Goal: Transaction & Acquisition: Purchase product/service

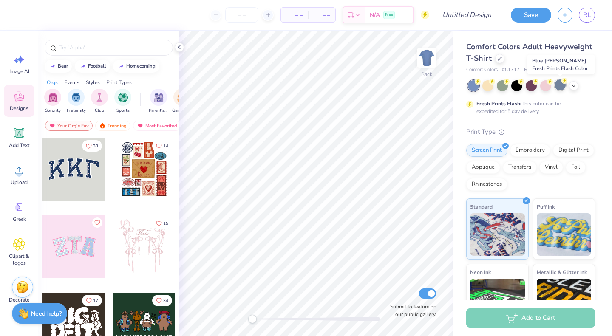
click at [562, 87] on div at bounding box center [559, 84] width 11 height 11
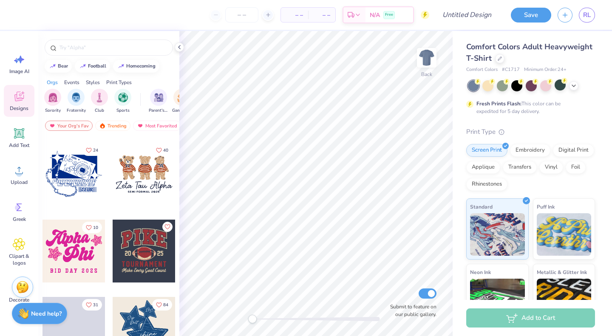
scroll to position [538, 0]
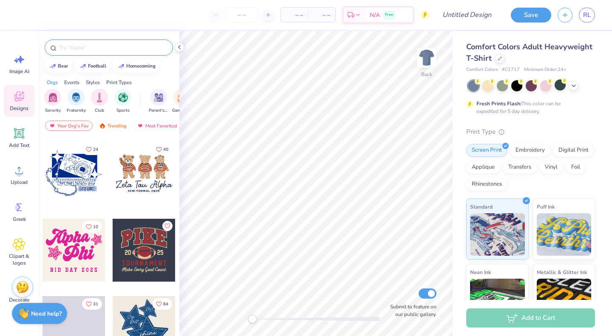
click at [100, 46] on input "text" at bounding box center [113, 47] width 109 height 8
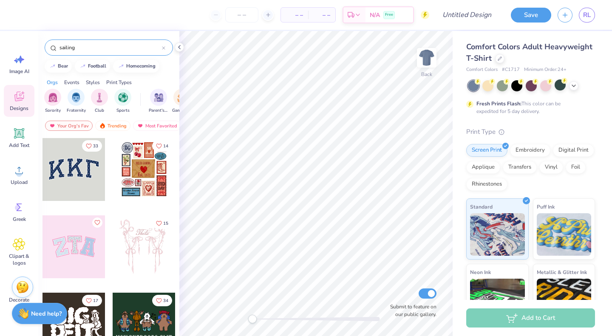
type input "sailing"
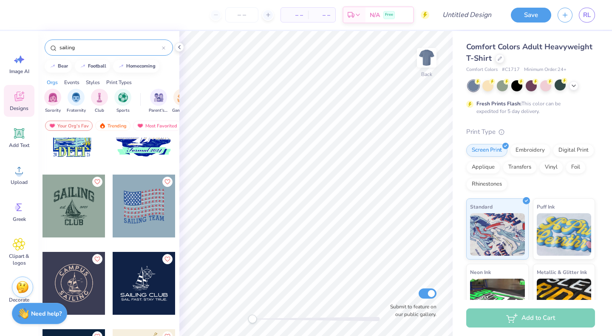
scroll to position [0, 0]
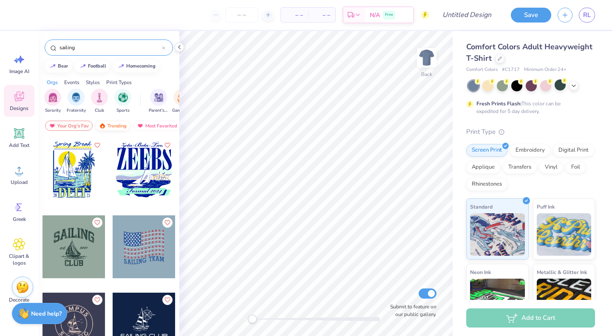
click at [115, 125] on div "Trending" at bounding box center [112, 126] width 35 height 10
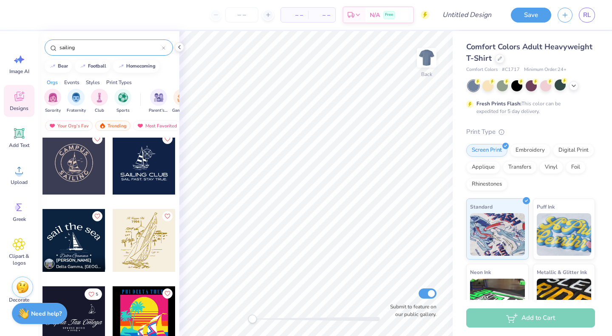
scroll to position [169, 0]
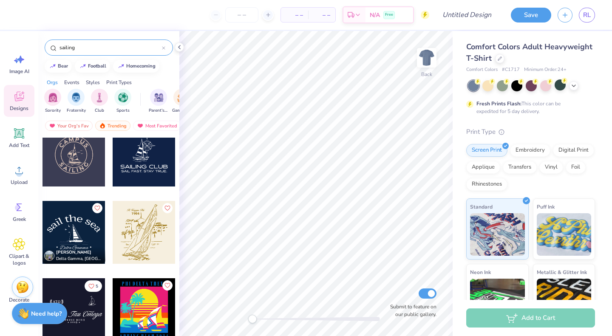
click at [136, 230] on div at bounding box center [144, 232] width 63 height 63
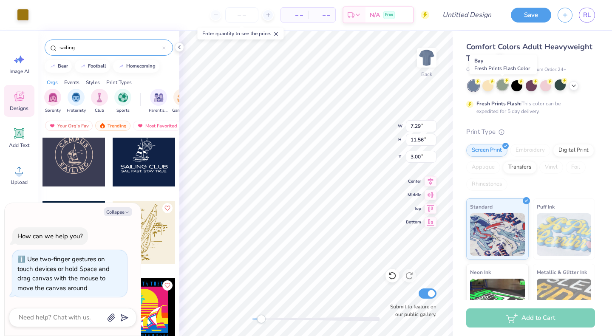
click at [502, 84] on div at bounding box center [502, 84] width 11 height 11
click at [570, 84] on div at bounding box center [573, 84] width 9 height 9
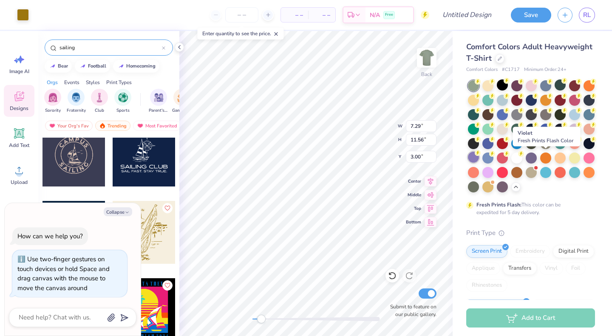
click at [479, 159] on div at bounding box center [473, 157] width 11 height 11
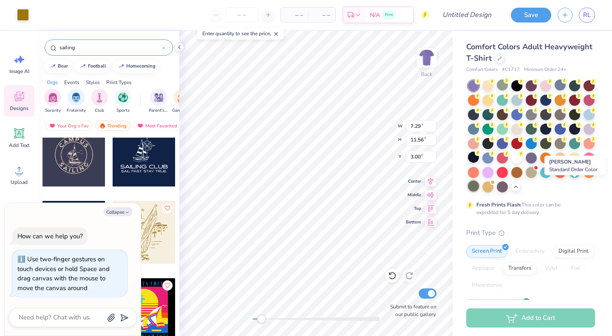
click at [479, 185] on div at bounding box center [473, 186] width 11 height 11
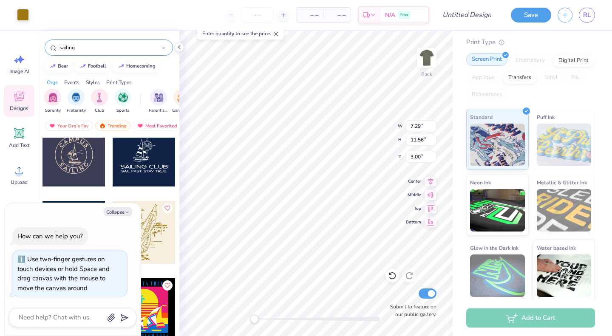
scroll to position [182, 0]
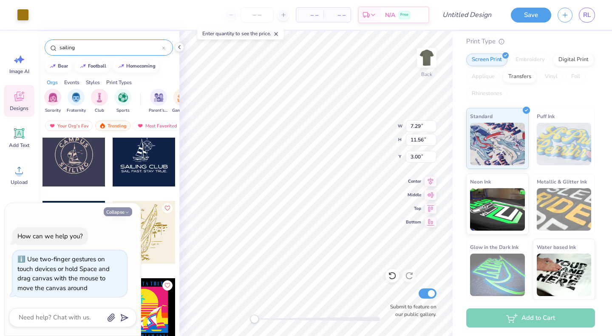
click at [115, 211] on button "Collapse" at bounding box center [118, 211] width 28 height 9
type textarea "x"
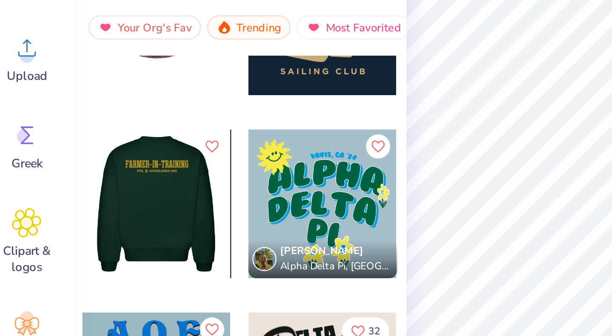
scroll to position [511, 0]
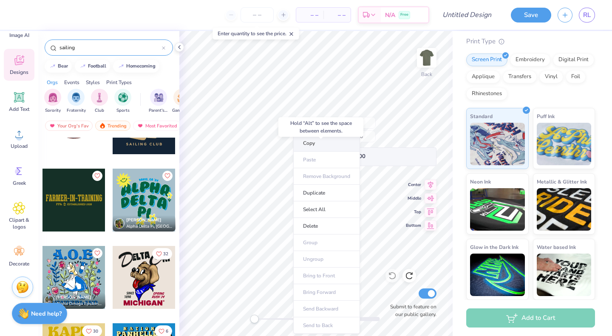
type input "11.56"
type input "3.00"
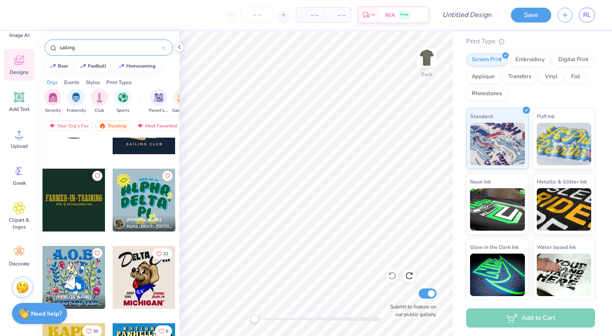
scroll to position [0, 0]
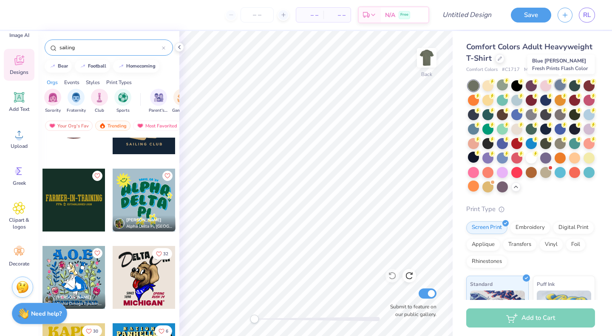
click at [562, 83] on icon at bounding box center [564, 81] width 6 height 6
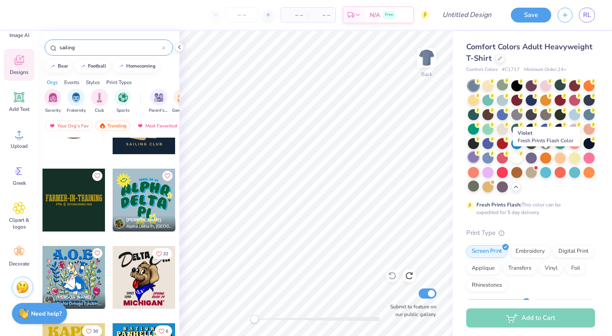
click at [480, 154] on circle at bounding box center [478, 153] width 6 height 6
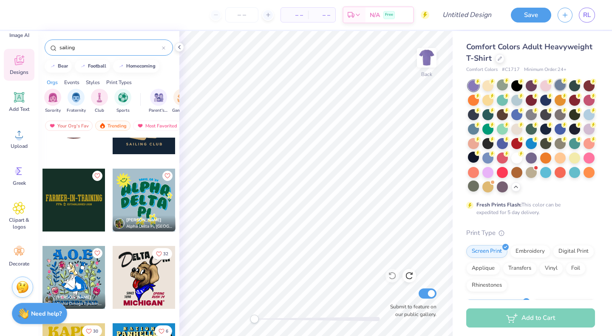
click at [563, 88] on div at bounding box center [559, 84] width 11 height 11
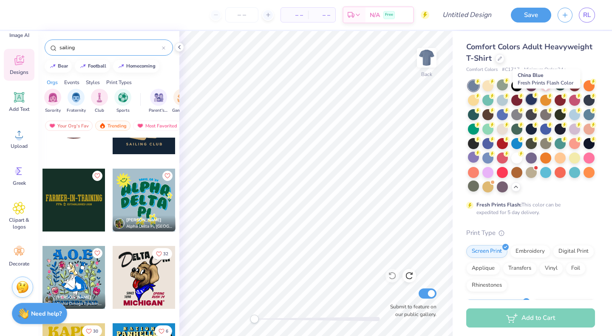
click at [537, 102] on div at bounding box center [530, 99] width 11 height 11
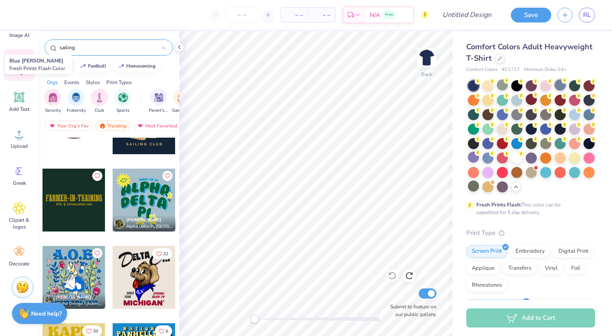
click at [558, 85] on div at bounding box center [559, 84] width 11 height 11
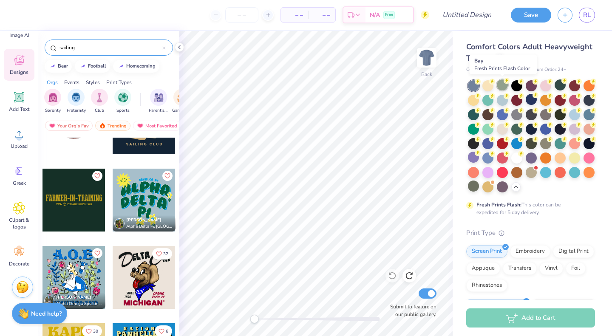
click at [498, 86] on div at bounding box center [502, 84] width 11 height 11
click at [549, 81] on icon at bounding box center [549, 81] width 3 height 4
click at [18, 142] on div "Upload" at bounding box center [19, 139] width 31 height 32
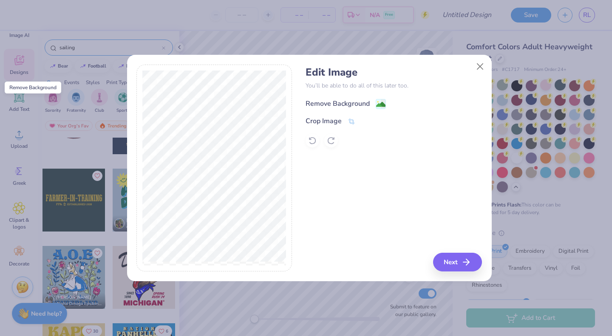
click at [384, 102] on image at bounding box center [380, 104] width 9 height 9
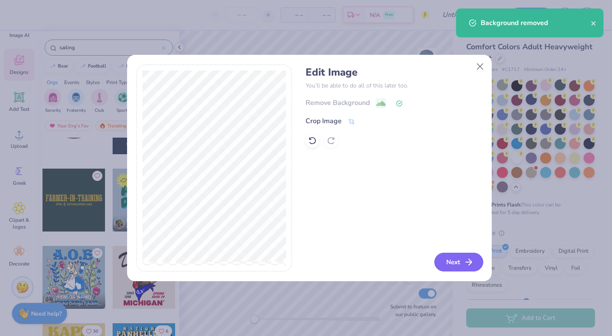
click at [461, 270] on button "Next" at bounding box center [458, 262] width 49 height 19
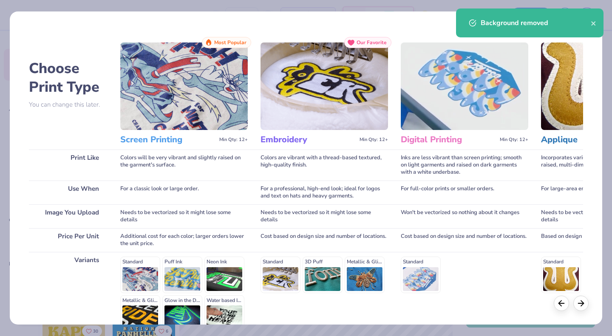
scroll to position [88, 0]
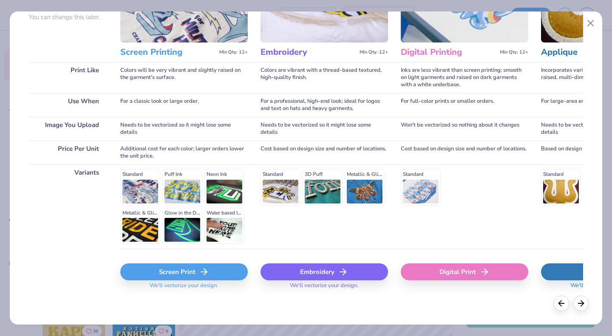
click at [217, 269] on div "Screen Print" at bounding box center [183, 271] width 127 height 17
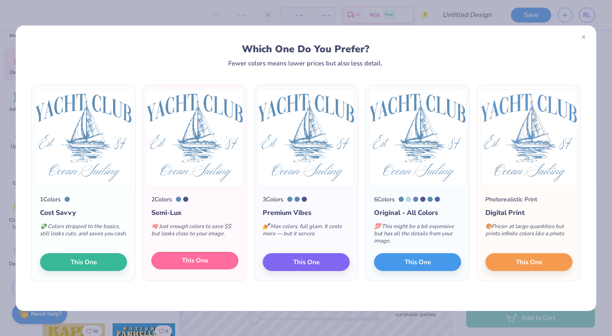
click at [200, 260] on span "This One" at bounding box center [195, 261] width 26 height 10
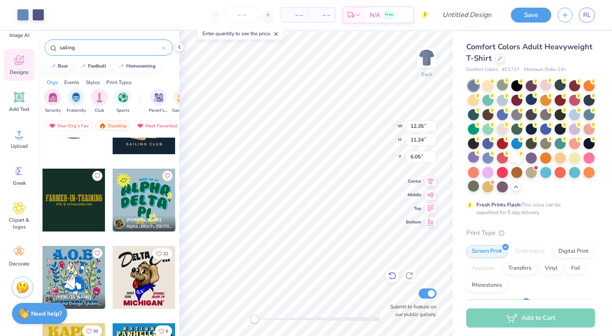
type input "12.35"
type input "11.24"
click at [428, 62] on img at bounding box center [427, 58] width 34 height 34
click at [430, 62] on img at bounding box center [427, 58] width 34 height 34
click at [316, 146] on li "Copy" at bounding box center [321, 143] width 67 height 17
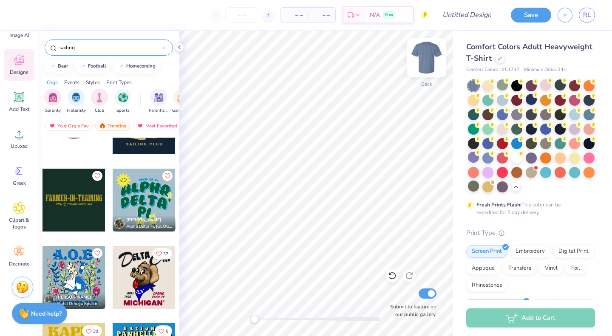
click at [434, 50] on img at bounding box center [427, 58] width 34 height 34
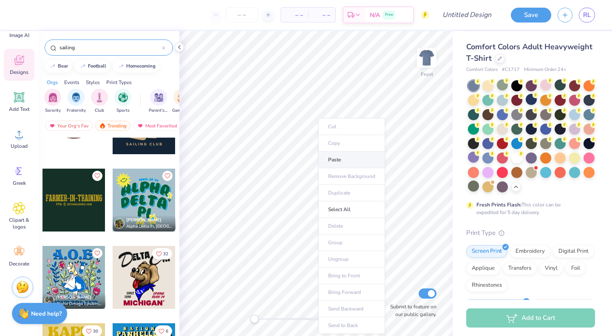
click at [335, 162] on li "Paste" at bounding box center [351, 160] width 67 height 17
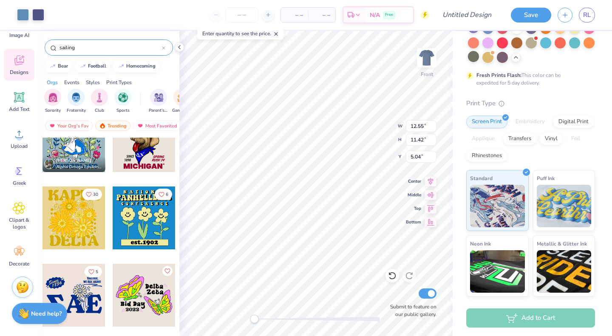
scroll to position [716, 0]
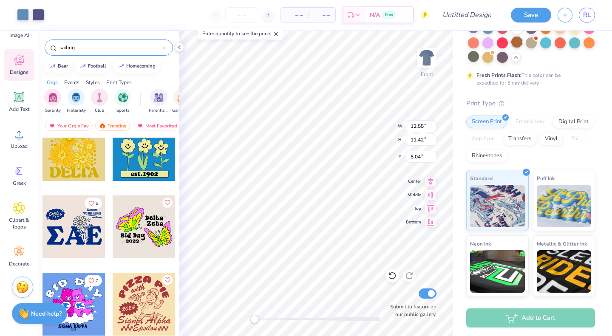
click at [525, 34] on div at bounding box center [530, 28] width 11 height 11
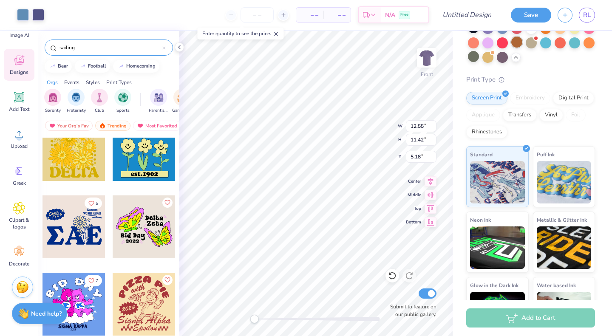
type input "5.18"
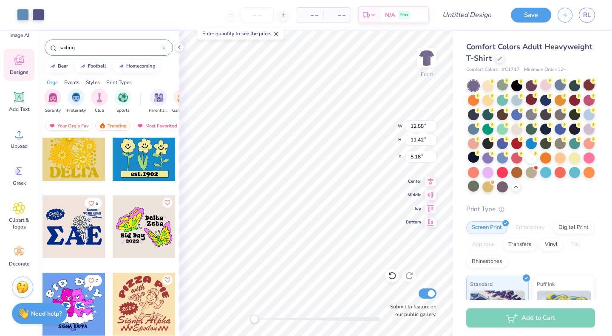
click at [583, 90] on div at bounding box center [588, 84] width 11 height 11
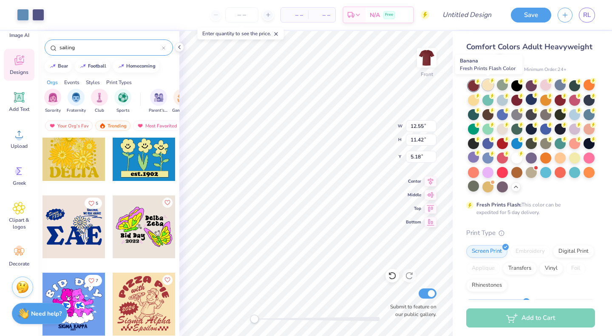
click at [488, 85] on div at bounding box center [487, 84] width 11 height 11
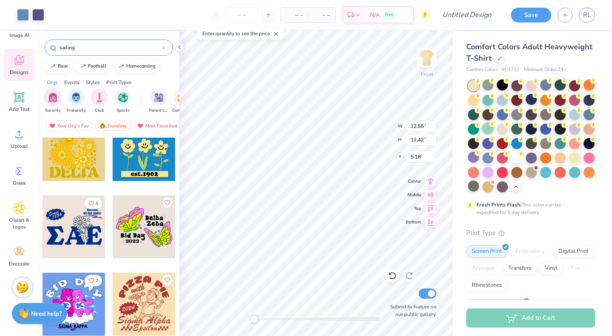
click at [493, 126] on div at bounding box center [487, 128] width 11 height 11
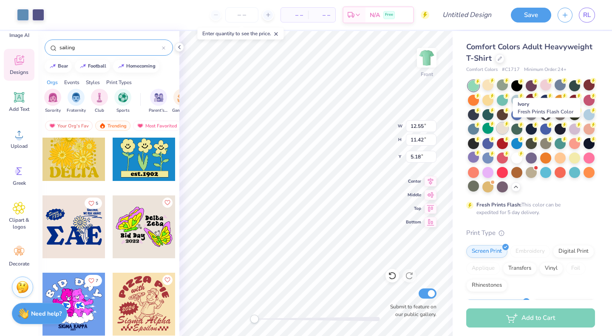
click at [508, 130] on div at bounding box center [502, 128] width 11 height 11
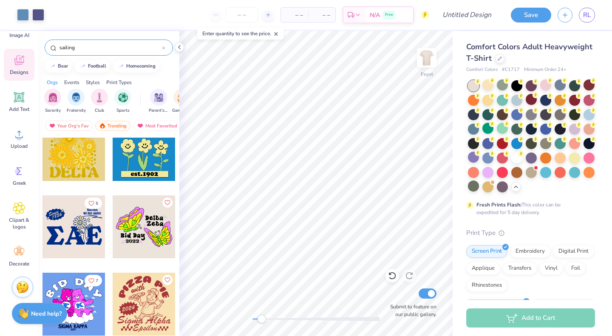
click at [14, 63] on icon at bounding box center [19, 60] width 13 height 13
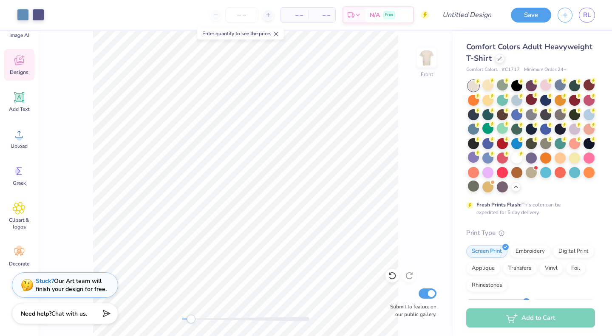
click at [14, 63] on icon at bounding box center [19, 60] width 13 height 13
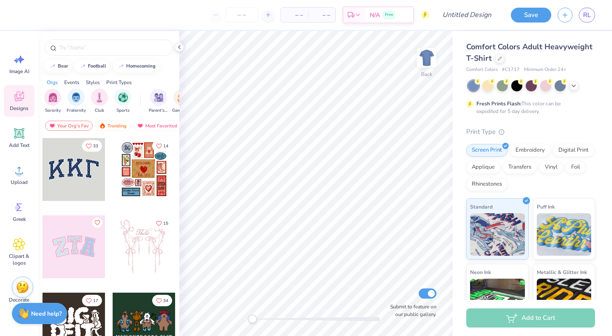
click at [508, 50] on span "Comfort Colors Adult Heavyweight T-Shirt" at bounding box center [529, 53] width 126 height 22
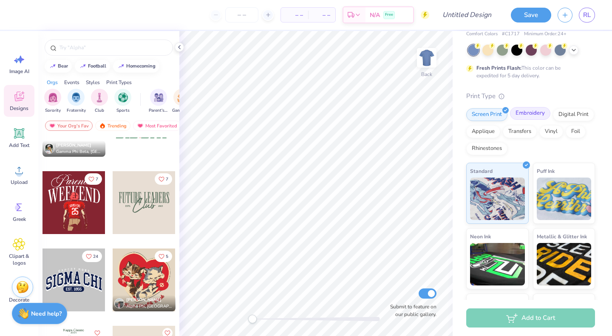
scroll to position [35, 0]
click at [473, 17] on input "Design Title" at bounding box center [477, 14] width 42 height 17
type input "KBPHI Formal Design"
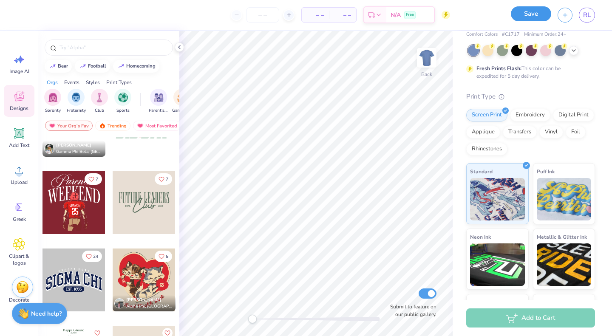
click at [525, 14] on button "Save" at bounding box center [531, 13] width 40 height 15
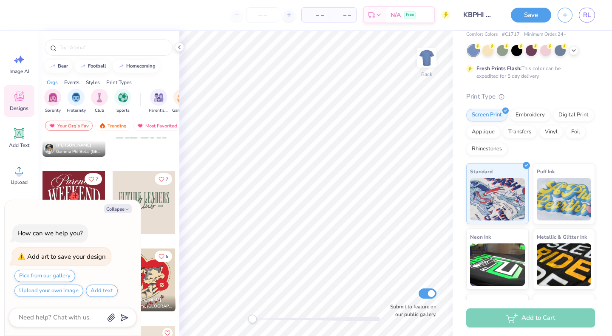
scroll to position [4, 0]
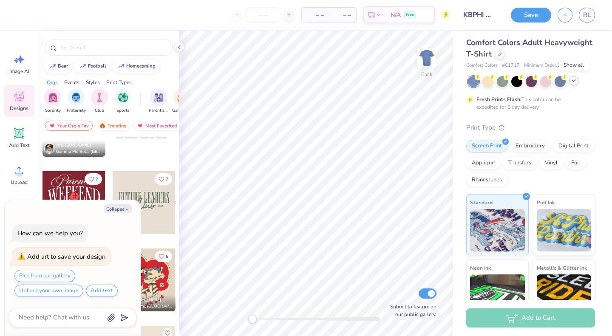
click at [576, 82] on icon at bounding box center [573, 80] width 7 height 7
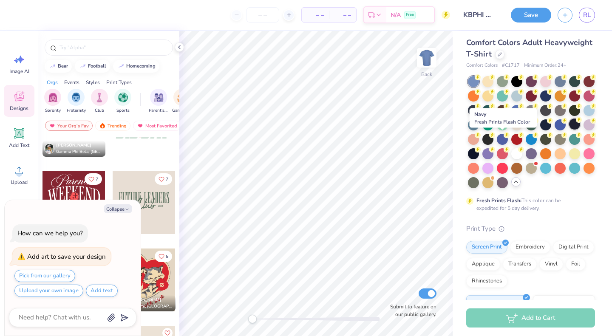
click at [569, 130] on div at bounding box center [574, 124] width 11 height 11
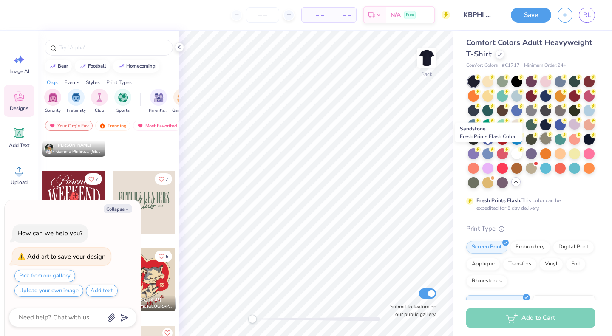
click at [540, 144] on div at bounding box center [545, 138] width 11 height 11
click at [562, 83] on div at bounding box center [559, 80] width 11 height 11
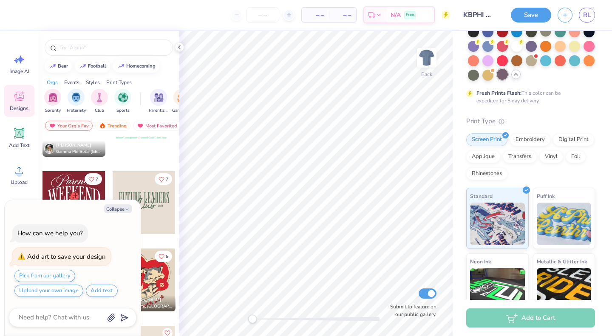
scroll to position [206, 0]
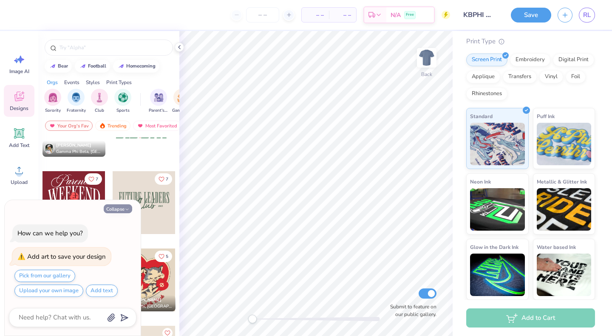
click at [113, 211] on button "Collapse" at bounding box center [118, 208] width 28 height 9
type textarea "x"
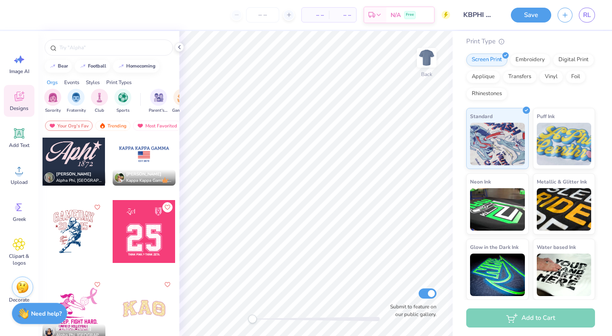
scroll to position [3727, 0]
click at [429, 61] on img at bounding box center [427, 58] width 34 height 34
click at [16, 102] on icon at bounding box center [19, 96] width 13 height 13
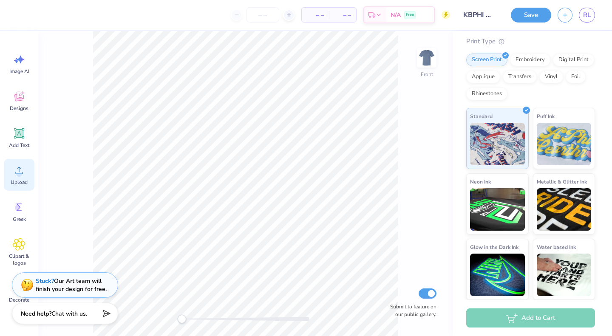
click at [20, 171] on icon at bounding box center [19, 170] width 13 height 13
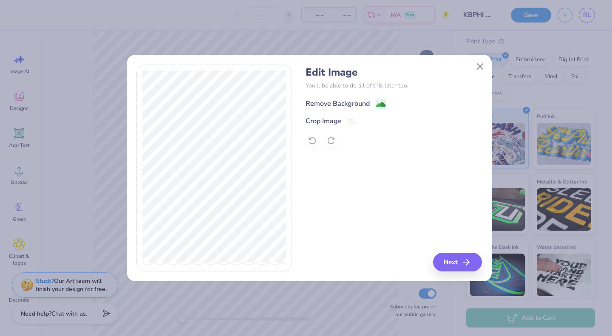
click at [365, 102] on div "Remove Background" at bounding box center [337, 104] width 64 height 10
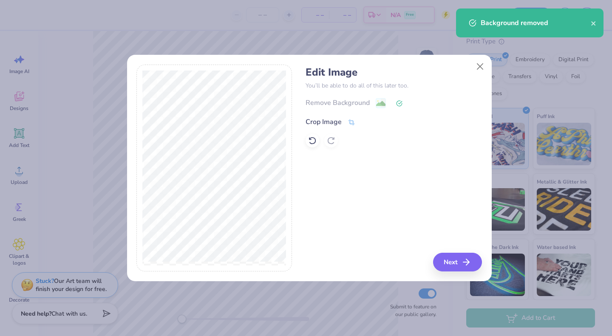
click at [344, 120] on div "Crop Image" at bounding box center [330, 122] width 50 height 10
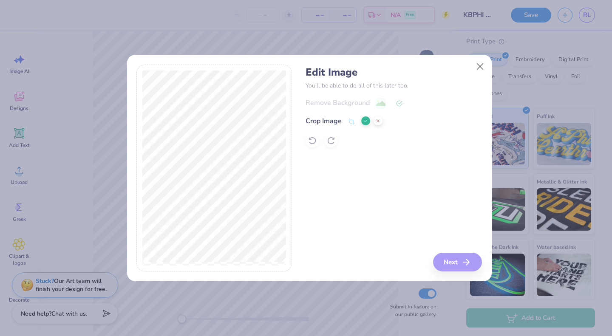
click at [457, 265] on div "Edit Image You’ll be able to do all of this later too. Remove Background Crop I…" at bounding box center [393, 168] width 176 height 207
click at [323, 186] on div "Edit Image You’ll be able to do all of this later too. Remove Background Crop I…" at bounding box center [393, 168] width 176 height 207
click at [366, 118] on button at bounding box center [365, 120] width 9 height 9
click at [463, 261] on button "Next" at bounding box center [458, 262] width 49 height 19
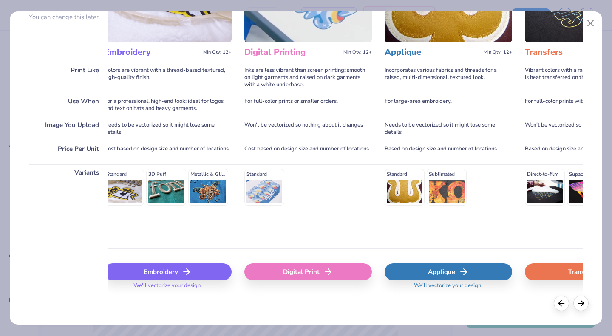
scroll to position [0, 151]
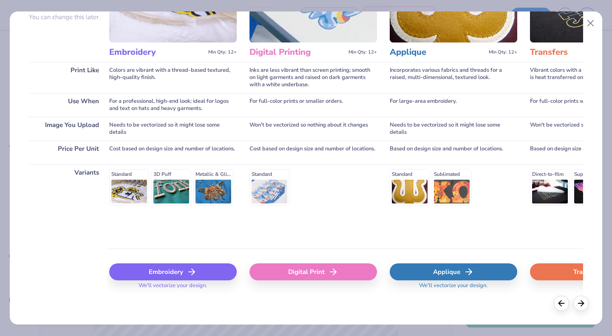
click at [350, 271] on div "Digital Print" at bounding box center [312, 271] width 127 height 17
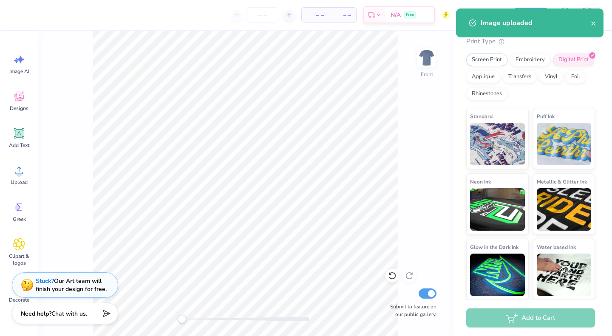
scroll to position [75, 0]
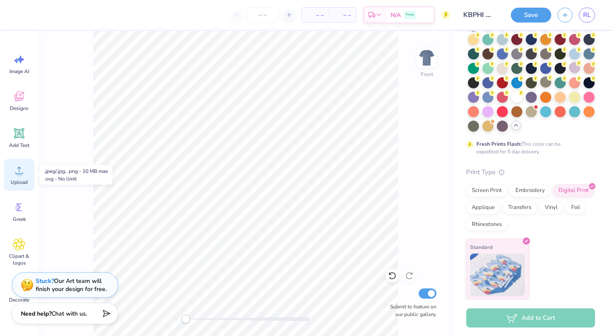
click at [15, 177] on div "Upload" at bounding box center [19, 175] width 31 height 32
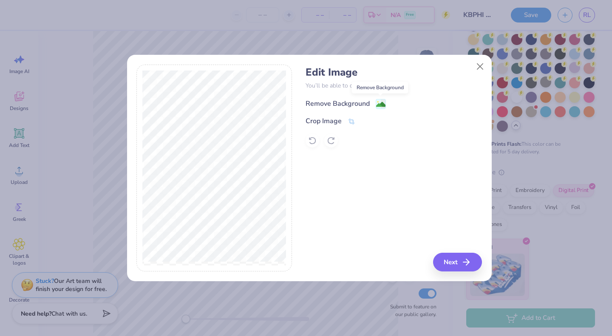
click at [384, 105] on image at bounding box center [380, 104] width 9 height 9
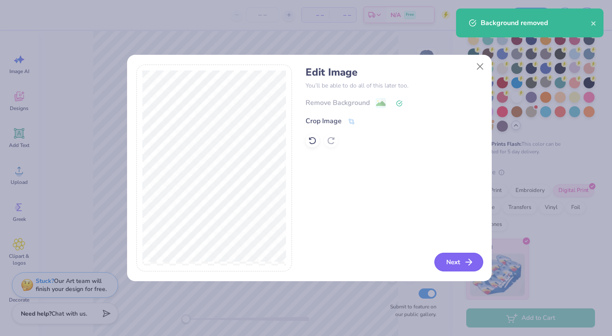
click at [454, 265] on button "Next" at bounding box center [458, 262] width 49 height 19
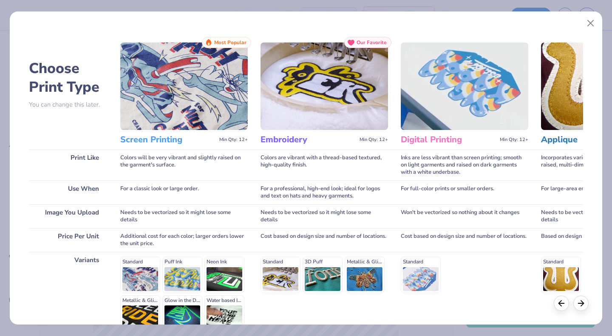
scroll to position [88, 0]
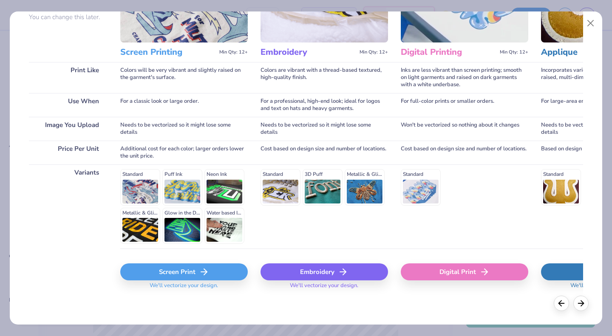
click at [415, 279] on div "Digital Print" at bounding box center [464, 271] width 127 height 17
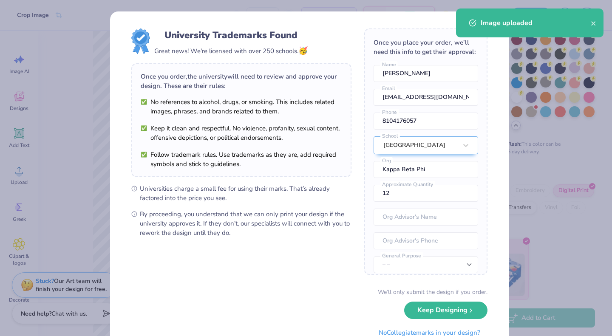
click at [251, 210] on body "Crop Image – – Per Item – – Total Est. Delivery N/A Free Design Title KBPHI For…" at bounding box center [306, 168] width 612 height 336
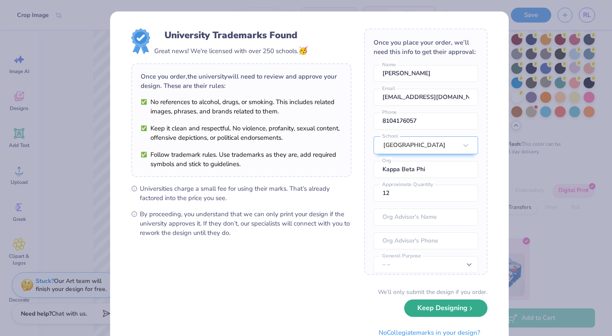
click at [433, 312] on button "Keep Designing" at bounding box center [445, 307] width 83 height 17
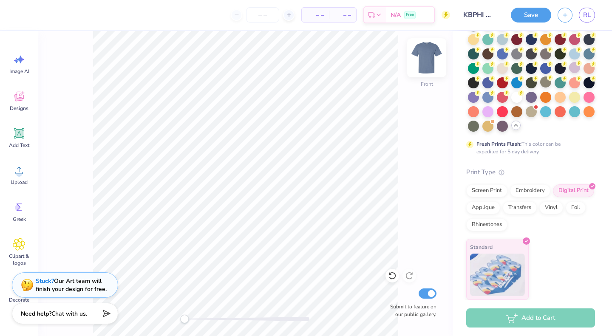
click at [429, 65] on img at bounding box center [427, 58] width 34 height 34
click at [21, 135] on icon at bounding box center [19, 134] width 8 height 8
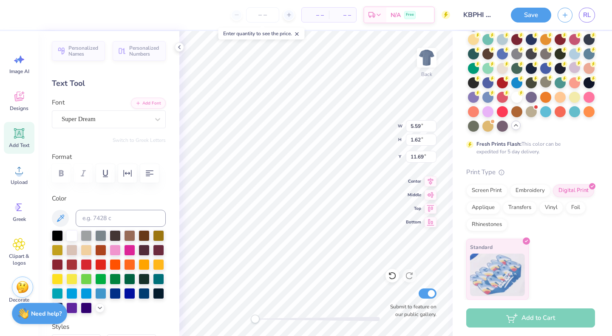
scroll to position [7, 3]
type textarea "Kappa Beta Phi"
click at [431, 178] on icon at bounding box center [431, 179] width 6 height 7
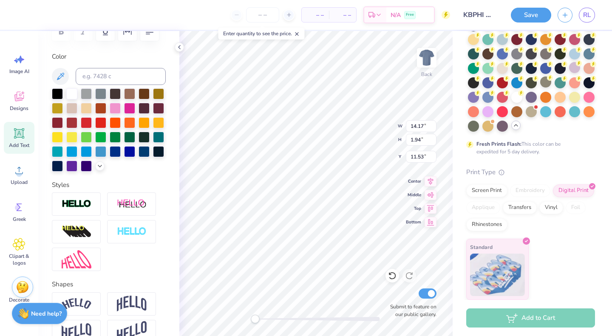
scroll to position [206, 0]
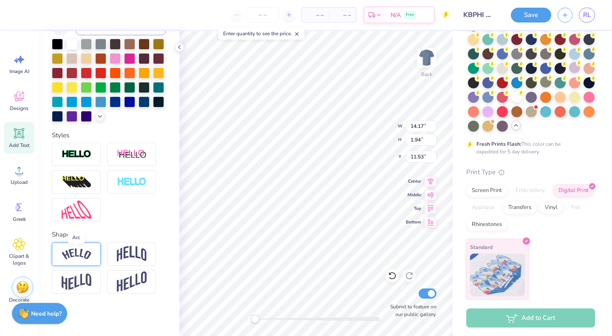
click at [86, 254] on img at bounding box center [77, 254] width 30 height 11
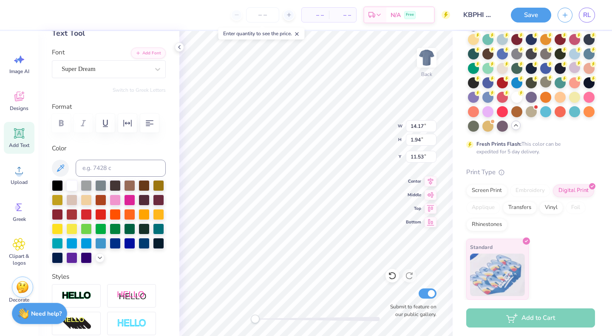
scroll to position [0, 0]
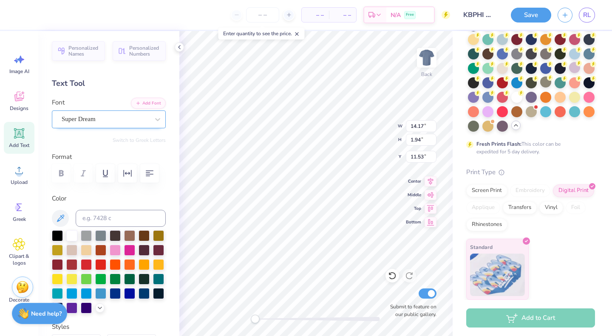
click at [105, 121] on div "Super Dream" at bounding box center [105, 119] width 89 height 13
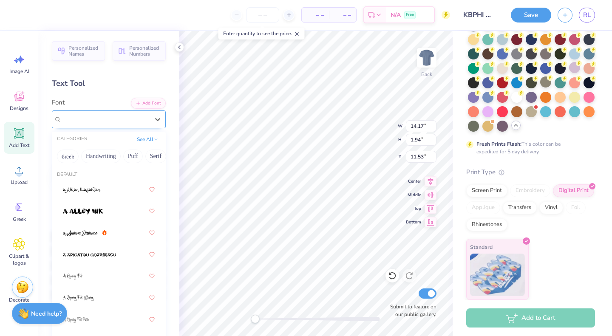
click at [104, 120] on div "Super Dream" at bounding box center [106, 119] width 88 height 10
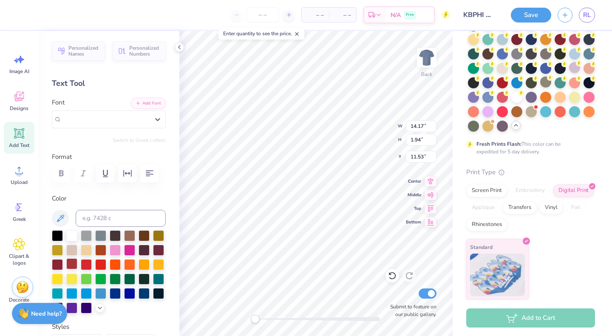
scroll to position [255, 0]
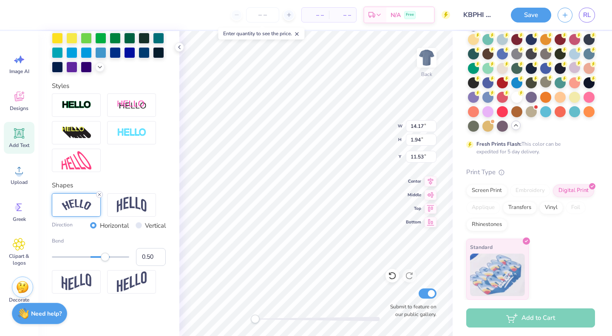
click at [100, 196] on icon at bounding box center [99, 194] width 5 height 5
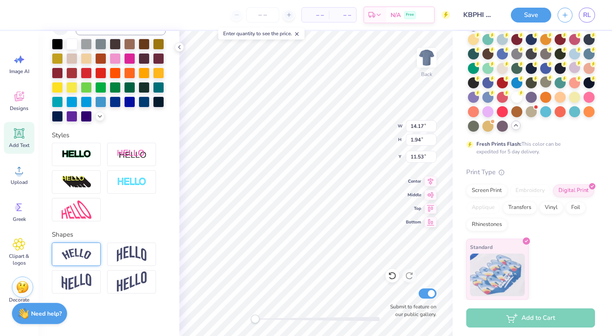
scroll to position [0, 0]
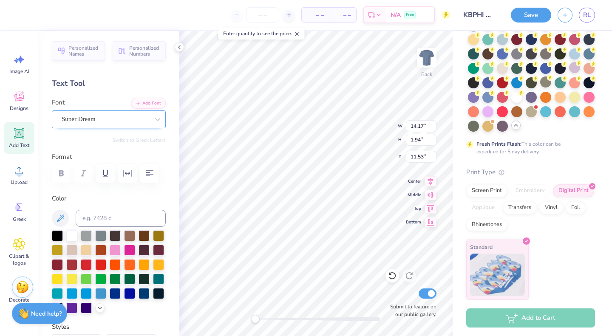
click at [78, 119] on div "Super Dream" at bounding box center [105, 119] width 89 height 13
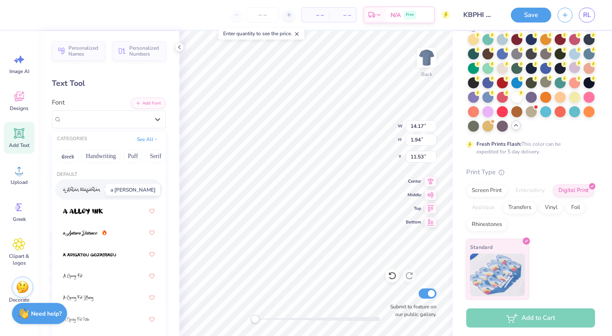
click at [85, 188] on img at bounding box center [82, 190] width 38 height 6
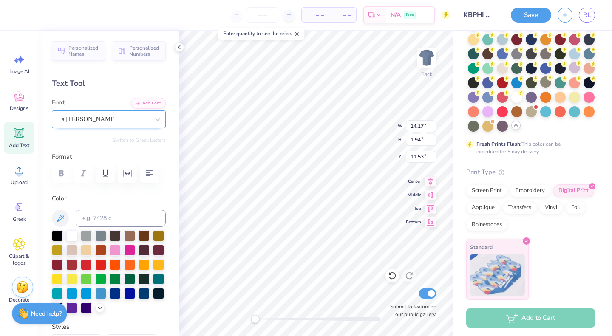
click at [88, 114] on div "a Ahlan Wasahlan" at bounding box center [105, 119] width 89 height 13
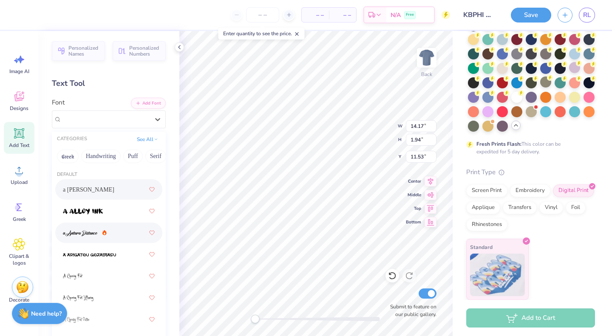
click at [88, 229] on span at bounding box center [80, 233] width 35 height 9
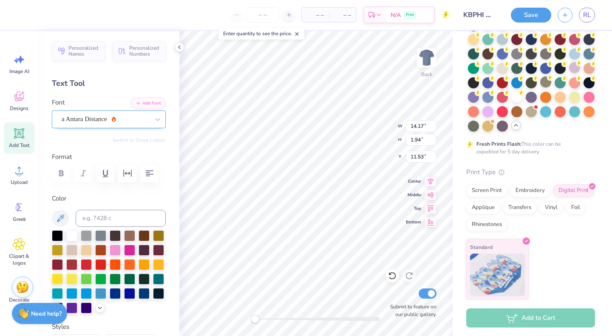
click at [92, 122] on div "a Antara Distance" at bounding box center [105, 119] width 89 height 13
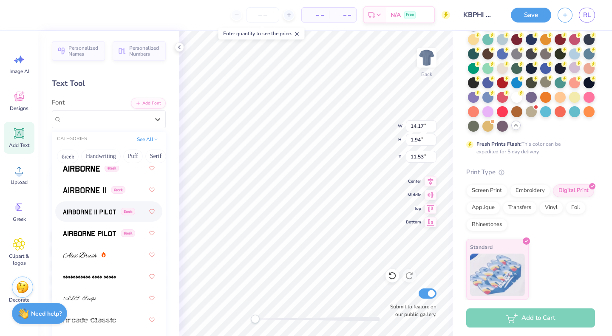
scroll to position [229, 0]
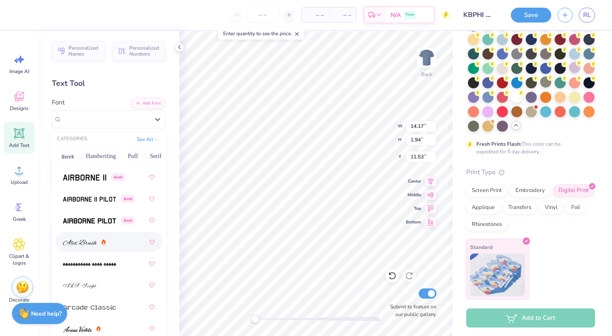
click at [93, 243] on img at bounding box center [80, 243] width 34 height 6
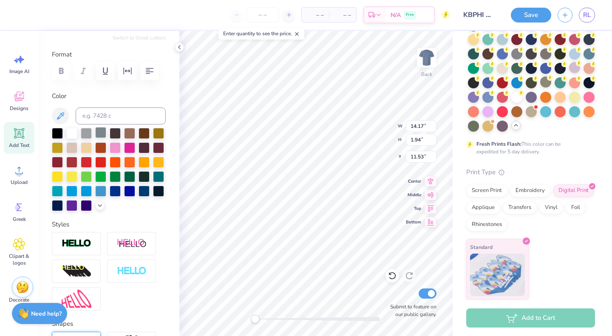
scroll to position [0, 0]
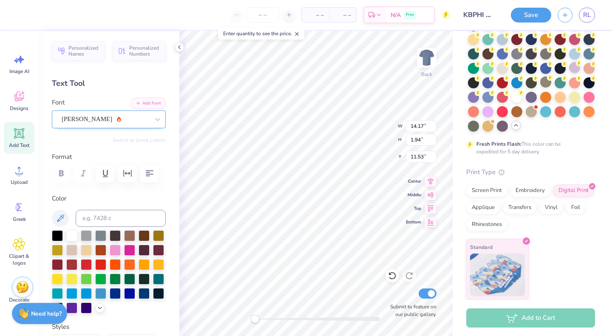
click at [90, 118] on div "Alex Brush" at bounding box center [105, 119] width 89 height 13
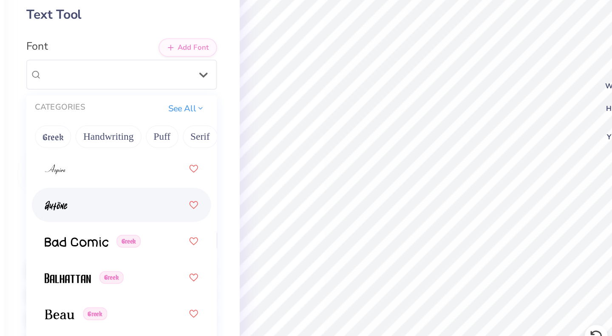
scroll to position [469, 0]
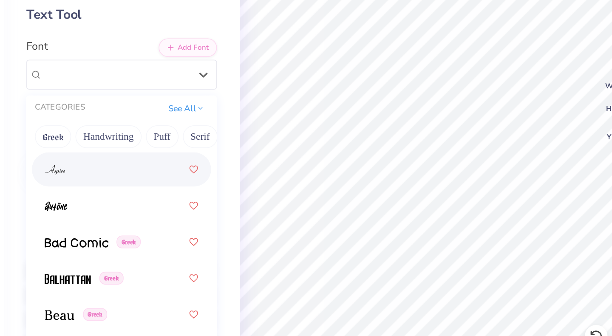
click at [78, 170] on div at bounding box center [109, 175] width 92 height 15
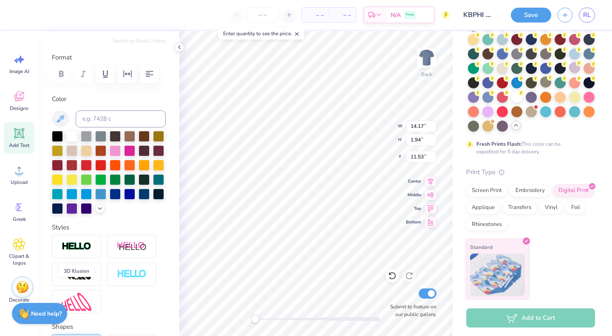
scroll to position [99, 0]
click at [11, 212] on div "Greek" at bounding box center [19, 212] width 31 height 32
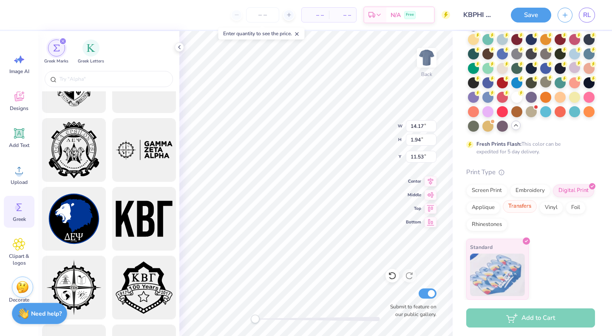
scroll to position [0, 0]
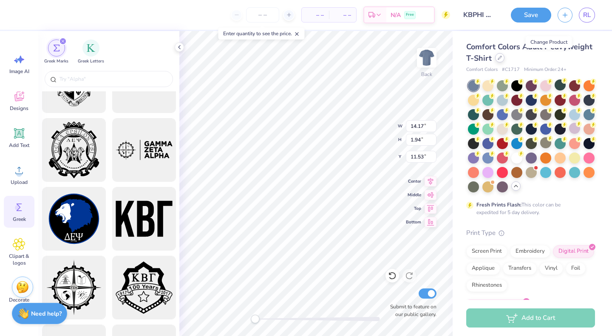
click at [502, 57] on icon at bounding box center [499, 58] width 4 height 4
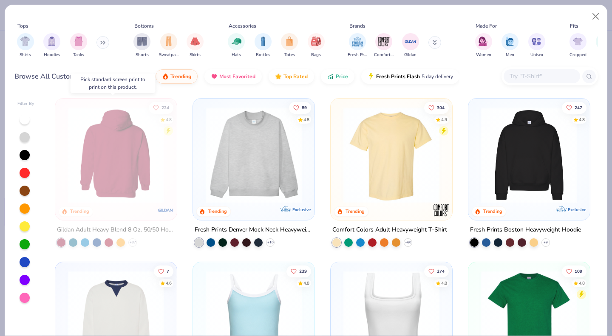
click at [64, 175] on img at bounding box center [12, 155] width 105 height 96
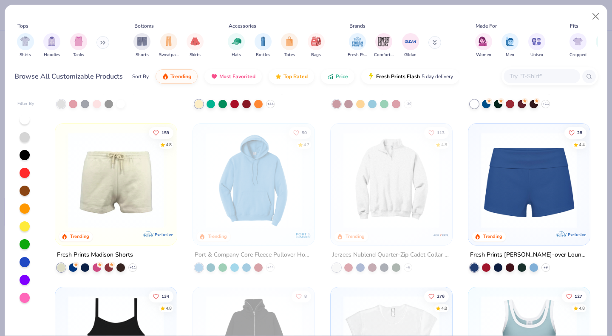
scroll to position [630, 0]
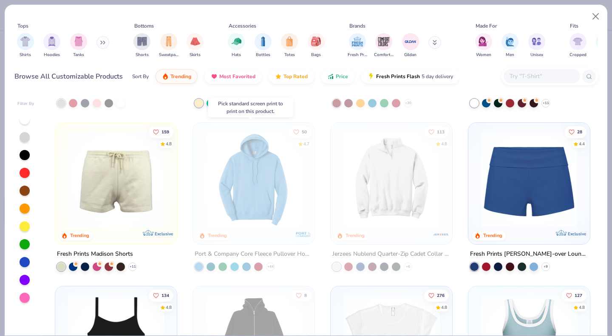
click at [254, 207] on img at bounding box center [253, 179] width 105 height 96
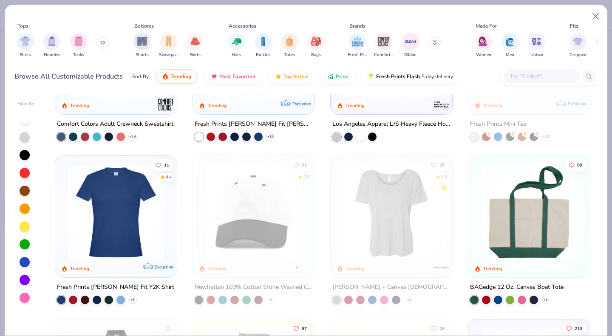
scroll to position [995, 0]
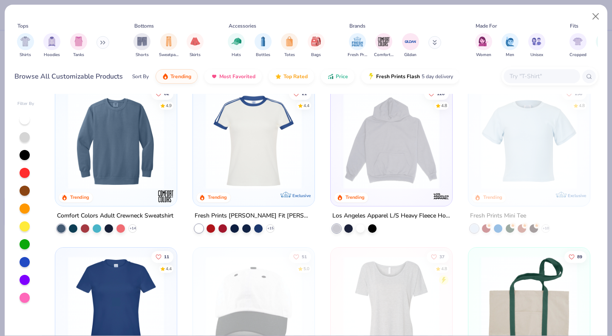
click at [418, 155] on img at bounding box center [391, 141] width 105 height 96
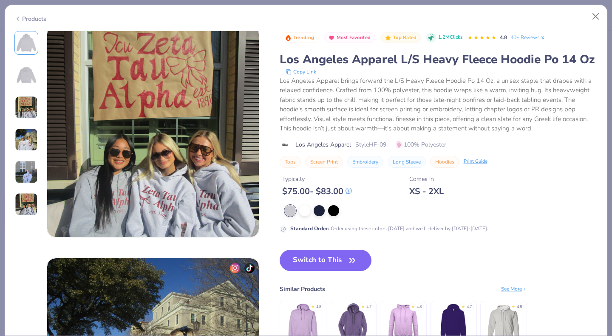
scroll to position [473, 0]
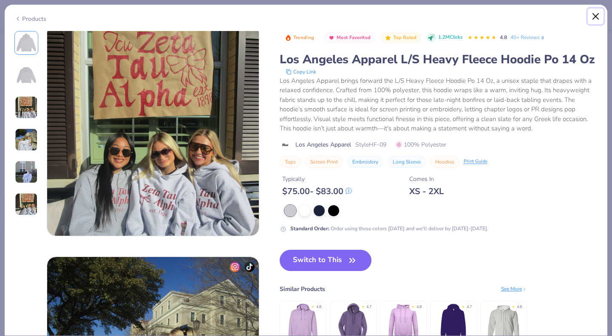
click at [595, 17] on button "Close" at bounding box center [596, 16] width 16 height 16
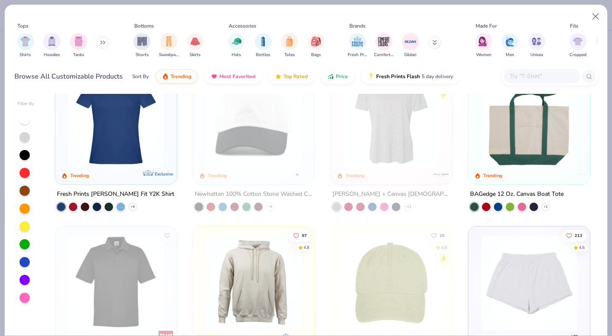
scroll to position [1258, 0]
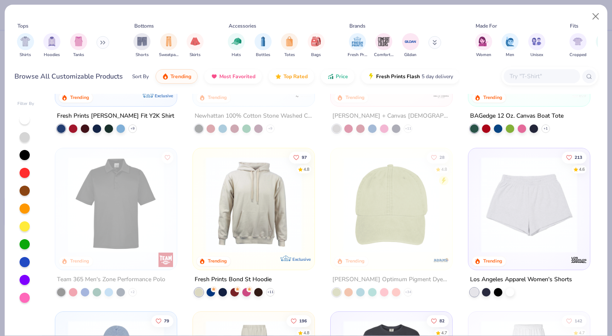
click at [221, 188] on img at bounding box center [253, 205] width 105 height 96
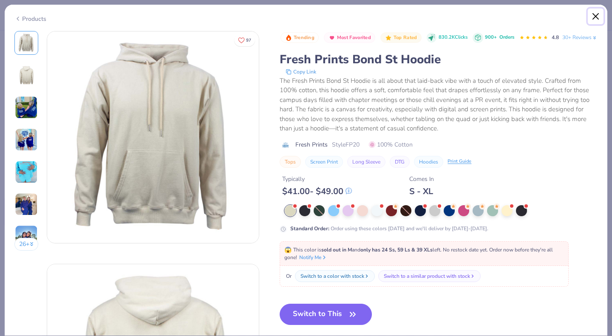
click at [596, 14] on button "Close" at bounding box center [596, 16] width 16 height 16
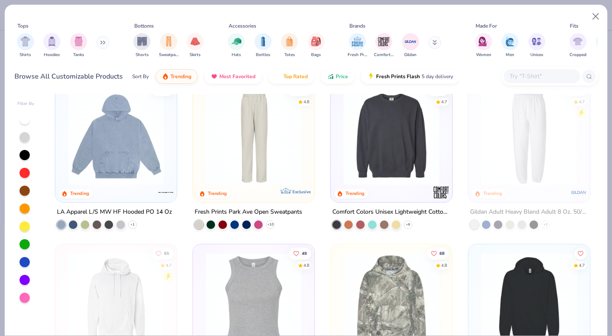
scroll to position [1489, 0]
click at [129, 127] on img at bounding box center [116, 137] width 105 height 96
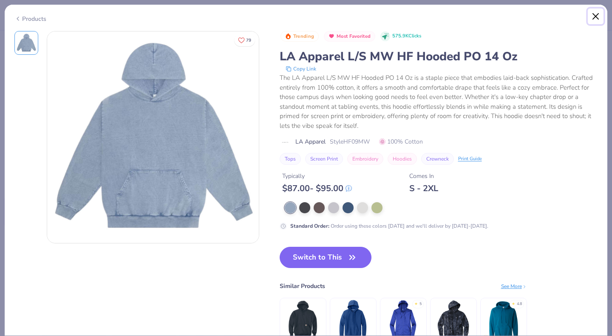
click at [590, 18] on button "Close" at bounding box center [596, 16] width 16 height 16
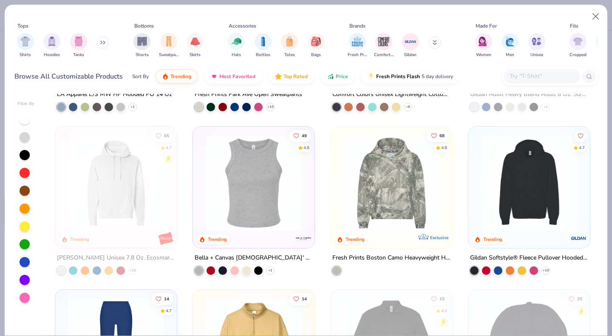
scroll to position [1607, 0]
click at [520, 161] on img at bounding box center [529, 182] width 105 height 96
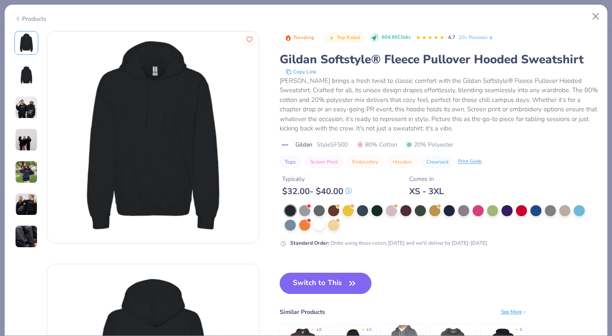
scroll to position [1, 0]
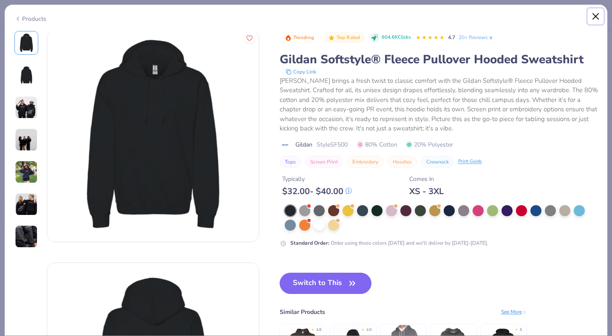
click at [595, 15] on button "Close" at bounding box center [596, 16] width 16 height 16
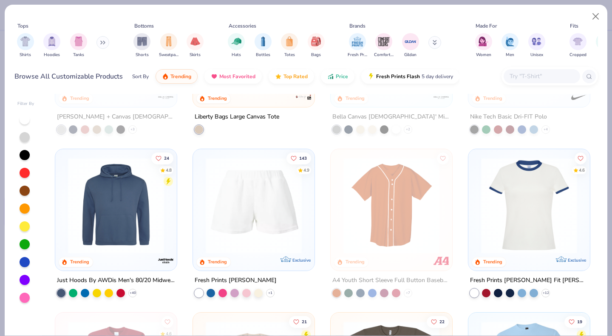
scroll to position [2729, 0]
click at [115, 214] on img at bounding box center [116, 205] width 105 height 96
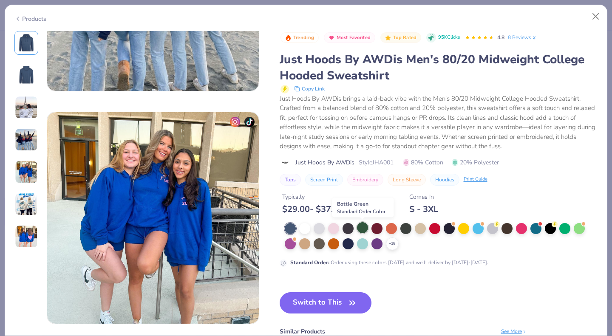
scroll to position [851, 0]
click at [596, 18] on button "Close" at bounding box center [596, 16] width 16 height 16
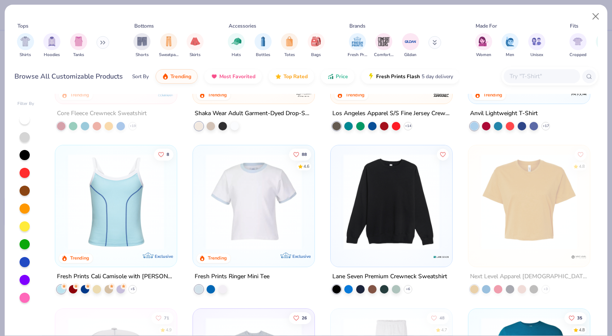
scroll to position [3059, 0]
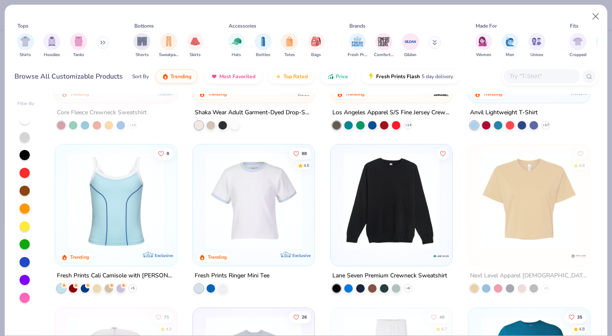
click at [405, 177] on img at bounding box center [391, 201] width 105 height 96
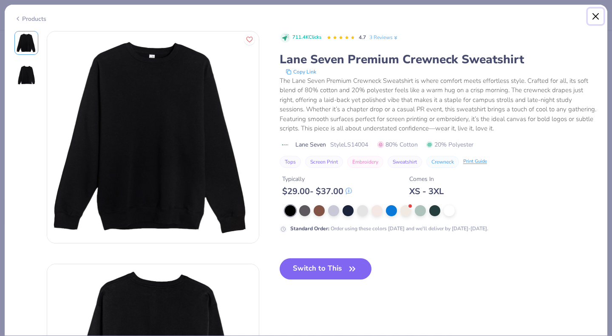
click at [595, 21] on button "Close" at bounding box center [596, 16] width 16 height 16
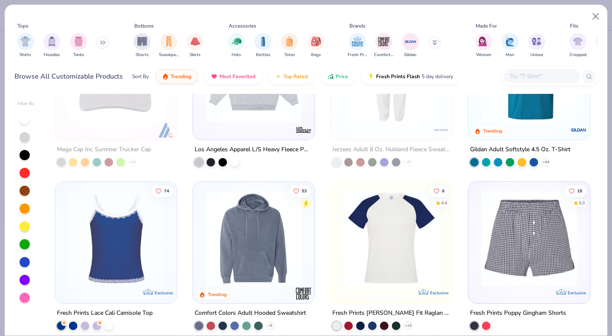
scroll to position [3348, 0]
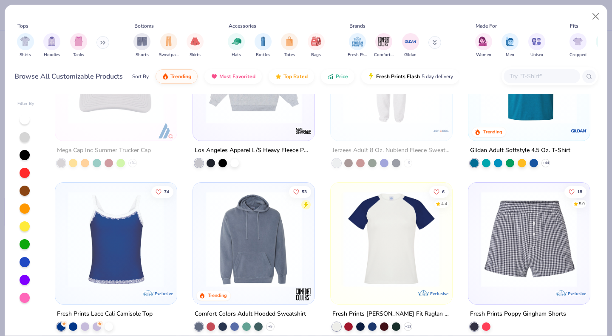
click at [285, 161] on div "Los Angeles Apparel L/S Heavy Fleece PO Crew 14 Oz" at bounding box center [253, 156] width 122 height 22
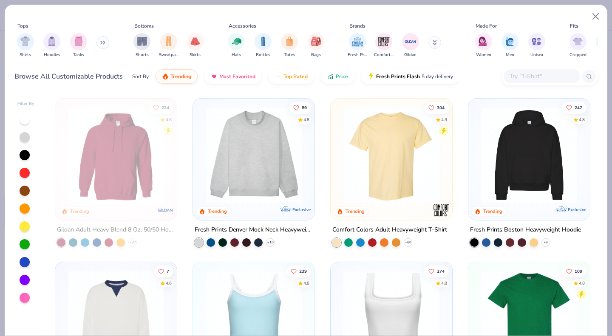
click at [501, 172] on img at bounding box center [529, 155] width 105 height 96
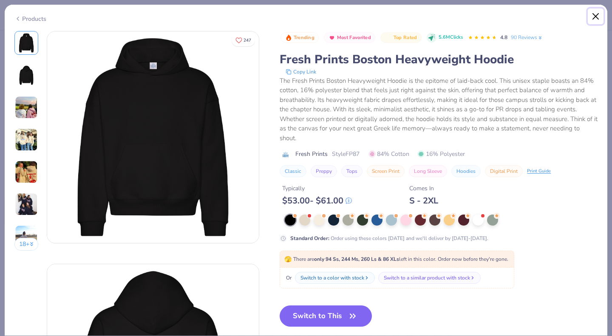
click at [595, 15] on button "Close" at bounding box center [596, 16] width 16 height 16
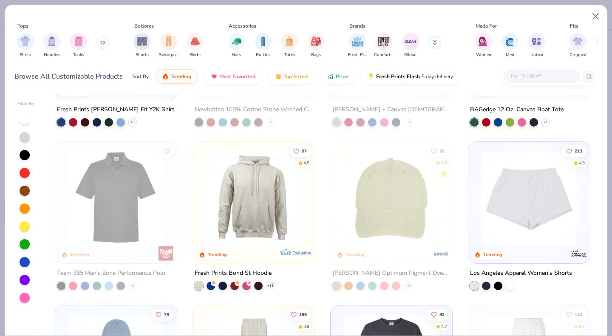
scroll to position [1265, 0]
click at [287, 188] on img at bounding box center [253, 198] width 105 height 96
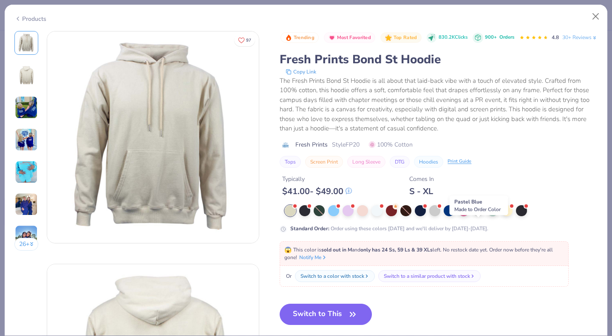
click at [479, 215] on div at bounding box center [477, 209] width 11 height 11
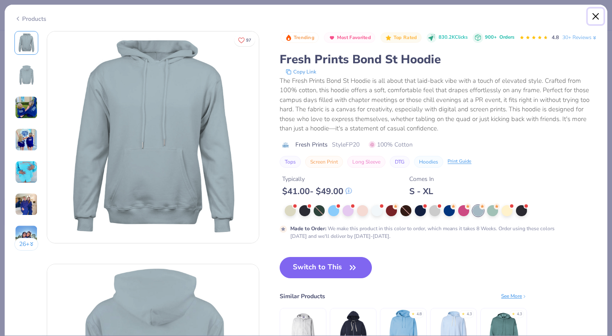
click at [590, 16] on button "Close" at bounding box center [596, 16] width 16 height 16
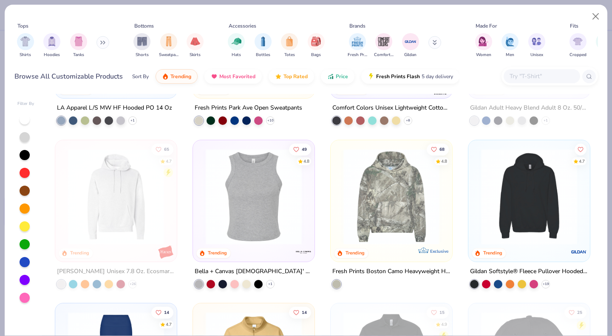
scroll to position [1594, 0]
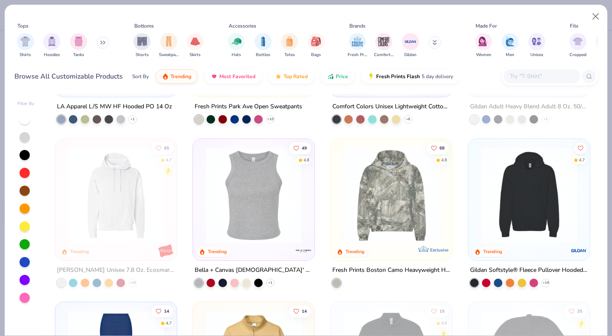
click at [388, 263] on div "68 4.8 Trending Exclusive Fresh Prints Boston Camo Heavyweight Hoodie" at bounding box center [391, 212] width 122 height 149
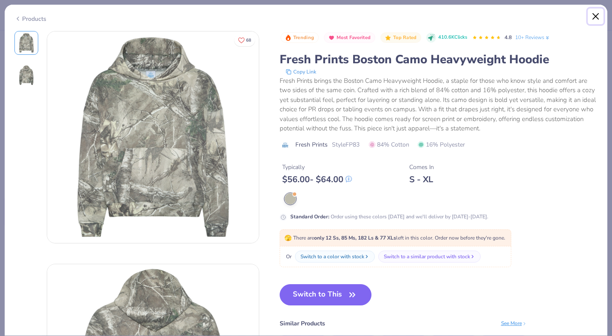
click at [593, 15] on button "Close" at bounding box center [596, 16] width 16 height 16
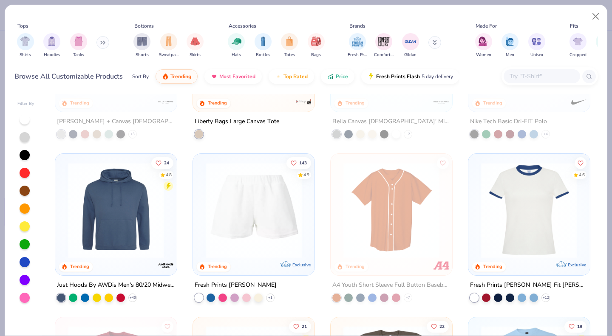
scroll to position [2724, 0]
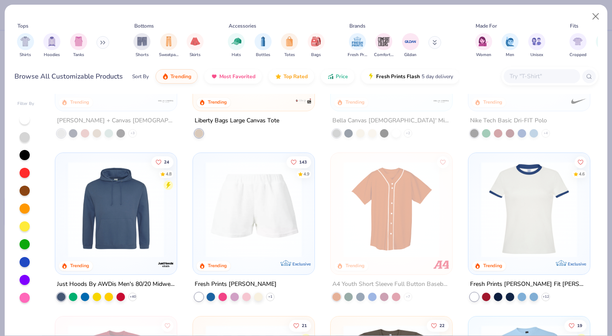
click at [90, 250] on img at bounding box center [116, 209] width 105 height 96
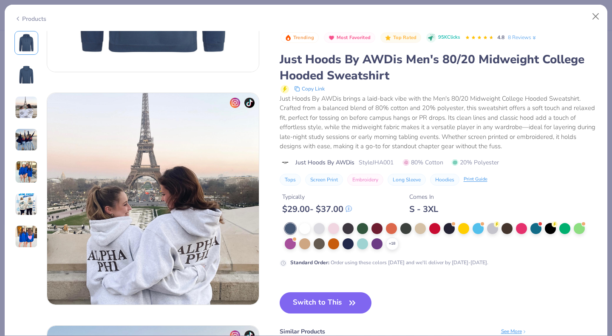
scroll to position [406, 0]
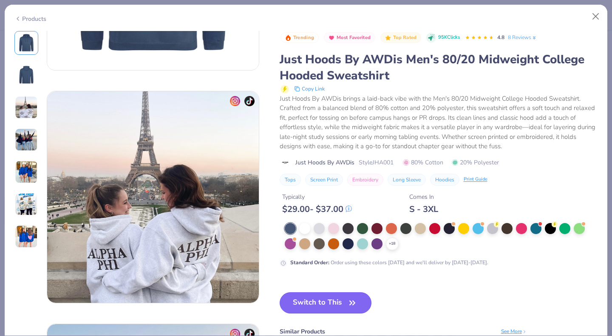
click at [335, 298] on button "Switch to This" at bounding box center [326, 302] width 92 height 21
type input "8.15"
type input "1.66"
type input "11.67"
click at [335, 298] on button "Switch to This" at bounding box center [326, 302] width 92 height 21
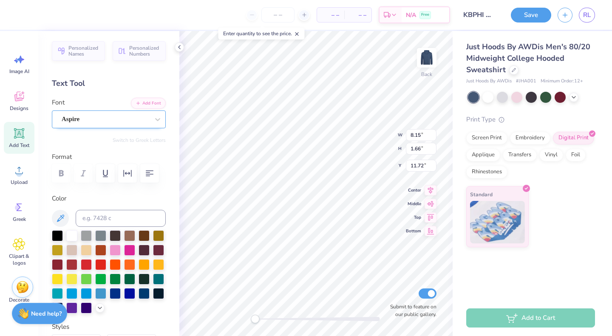
click at [108, 114] on div at bounding box center [106, 118] width 88 height 11
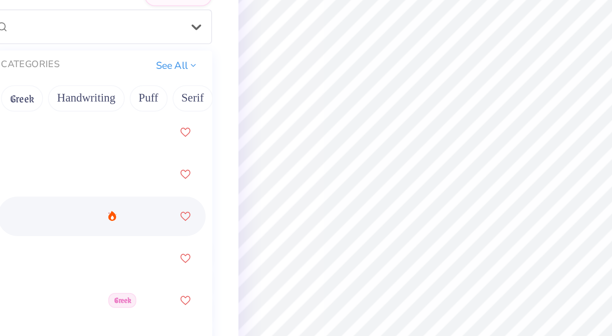
scroll to position [340, 0]
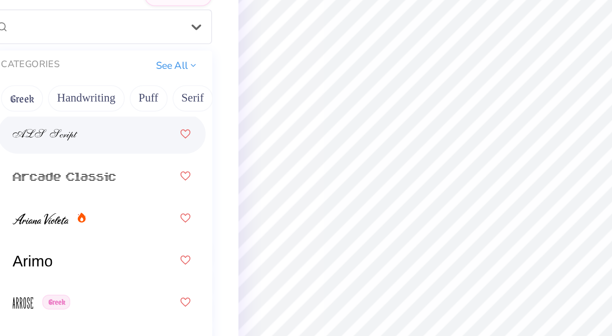
click at [82, 173] on img at bounding box center [80, 175] width 34 height 6
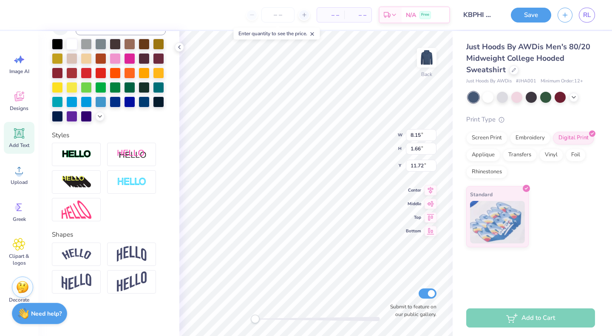
scroll to position [206, 0]
type input "6.57"
type input "0.97"
type input "12.49"
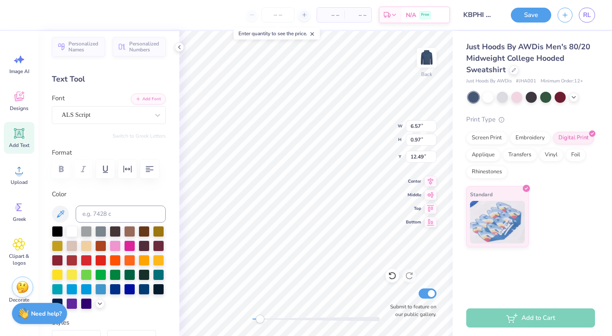
scroll to position [0, 0]
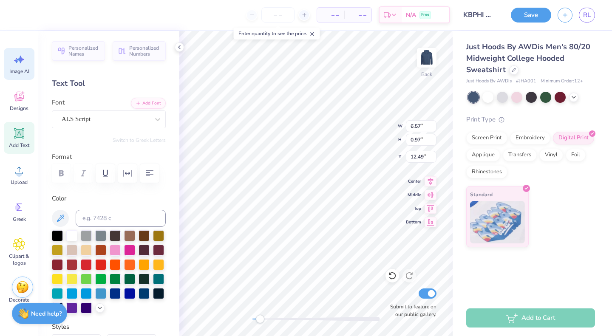
click at [22, 63] on icon at bounding box center [19, 59] width 13 height 13
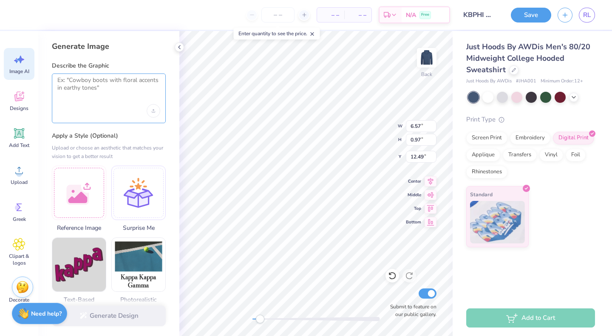
click at [86, 90] on textarea at bounding box center [108, 86] width 103 height 21
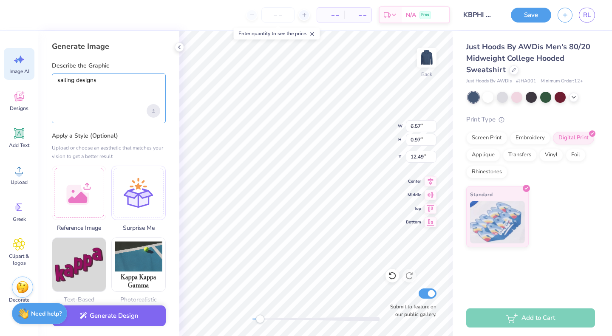
type textarea "sailing designs"
click at [155, 112] on div "Upload image" at bounding box center [154, 111] width 14 height 14
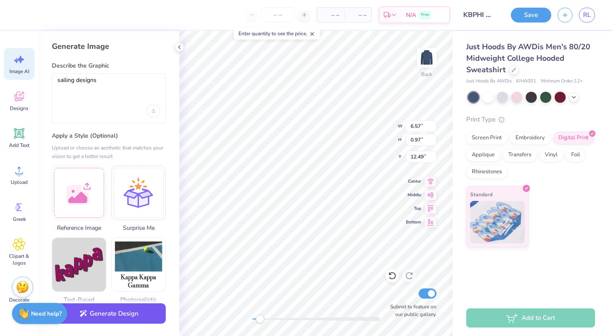
click at [95, 316] on button "Generate Design" at bounding box center [109, 313] width 114 height 21
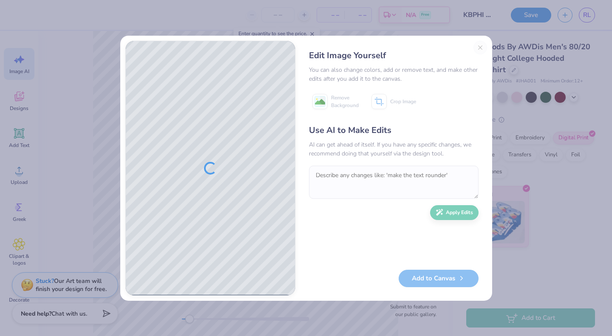
click at [480, 47] on div "Edit Image Yourself You can also change colors, add or remove text, and make ot…" at bounding box center [393, 168] width 186 height 255
click at [481, 46] on div "Edit Image Yourself You can also change colors, add or remove text, and make ot…" at bounding box center [393, 168] width 186 height 255
click at [477, 47] on div "Edit Image Yourself You can also change colors, add or remove text, and make ot…" at bounding box center [393, 168] width 186 height 255
click at [480, 47] on div "Edit Image Yourself You can also change colors, add or remove text, and make ot…" at bounding box center [306, 168] width 372 height 265
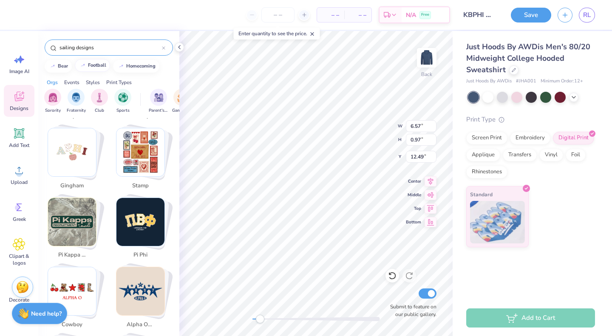
scroll to position [1472, 0]
click at [86, 45] on input "sailing designs" at bounding box center [110, 47] width 103 height 8
type input "Kappa Beta Phi"
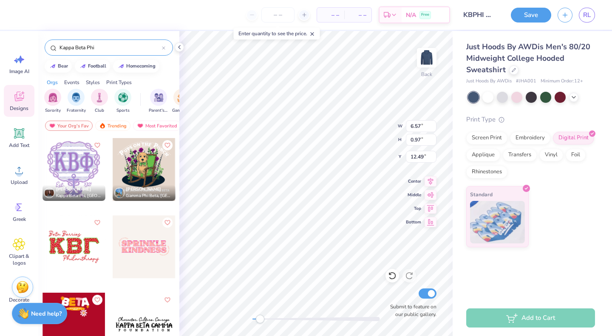
scroll to position [0, 0]
click at [11, 206] on div "Greek" at bounding box center [19, 212] width 31 height 32
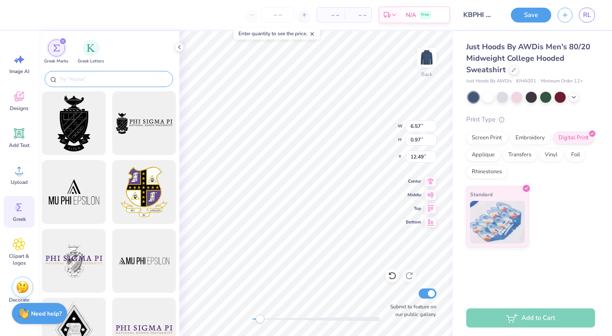
click at [65, 81] on input "text" at bounding box center [113, 79] width 109 height 8
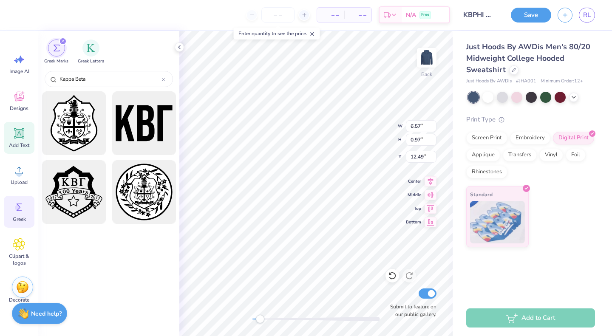
type input "Kappa Beta"
click at [20, 136] on icon at bounding box center [19, 134] width 8 height 8
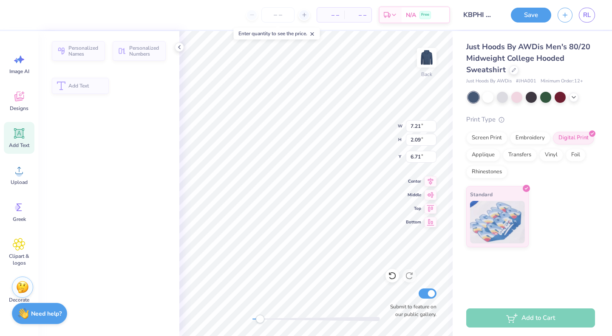
type input "7.21"
type input "2.09"
type input "6.71"
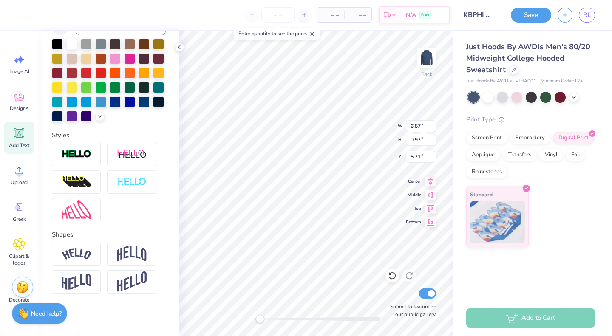
scroll to position [197, 0]
click at [429, 54] on img at bounding box center [427, 58] width 34 height 34
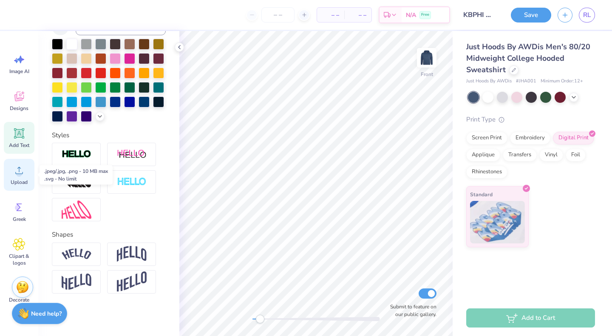
click at [11, 170] on div "Upload" at bounding box center [19, 175] width 31 height 32
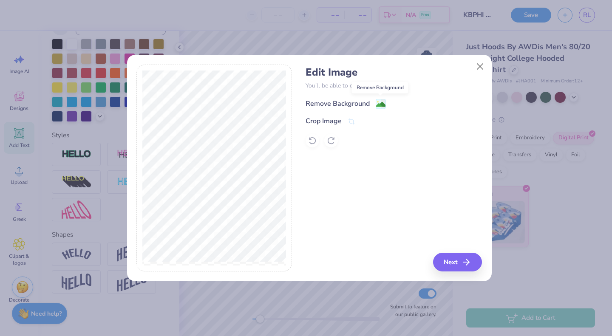
click at [382, 101] on image at bounding box center [380, 104] width 9 height 9
click at [450, 264] on button "Next" at bounding box center [458, 262] width 49 height 19
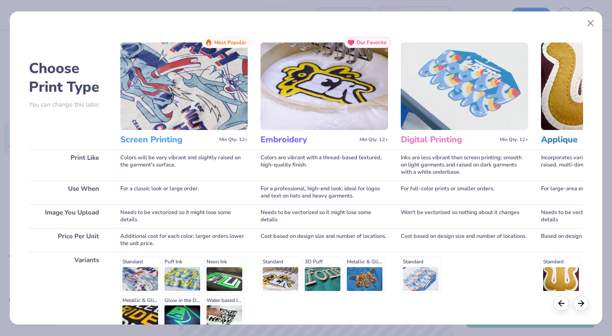
scroll to position [88, 0]
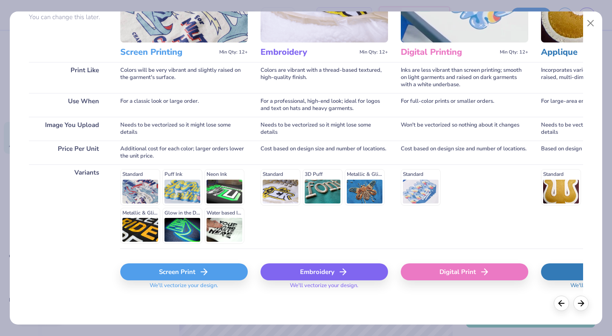
click at [424, 274] on div "Digital Print" at bounding box center [464, 271] width 127 height 17
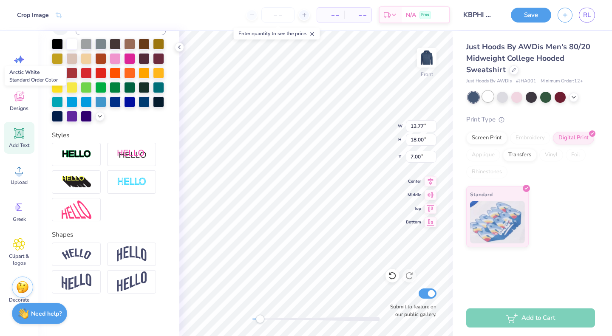
click at [489, 97] on div at bounding box center [487, 96] width 11 height 11
click at [474, 97] on div at bounding box center [473, 97] width 11 height 11
click at [506, 100] on div at bounding box center [502, 96] width 11 height 11
click at [496, 99] on div at bounding box center [531, 97] width 127 height 11
click at [489, 97] on div at bounding box center [487, 96] width 11 height 11
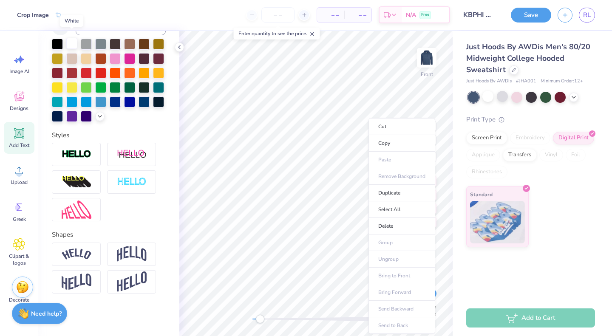
click at [67, 38] on div at bounding box center [71, 43] width 11 height 11
click at [74, 38] on div at bounding box center [71, 43] width 11 height 11
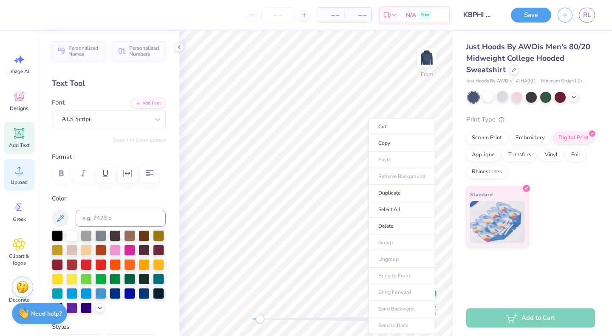
click at [22, 173] on icon at bounding box center [19, 170] width 8 height 7
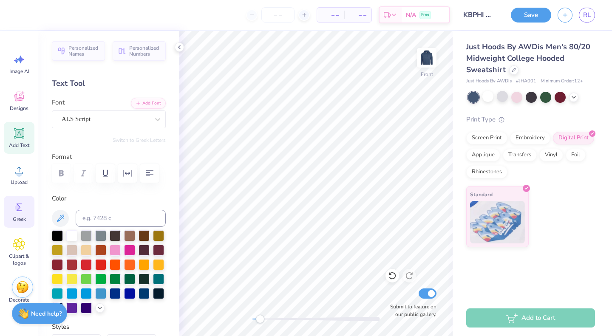
scroll to position [36, 0]
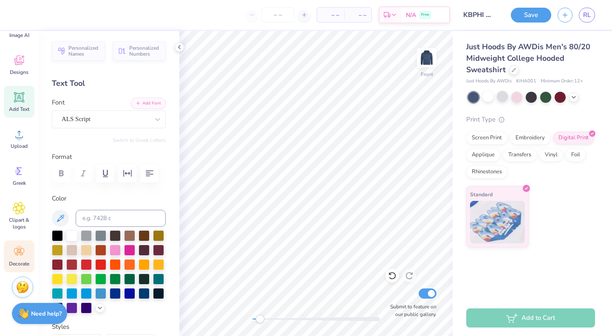
click at [20, 255] on icon at bounding box center [19, 252] width 10 height 8
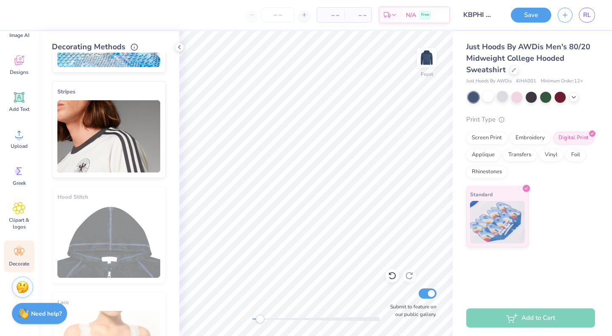
scroll to position [0, 0]
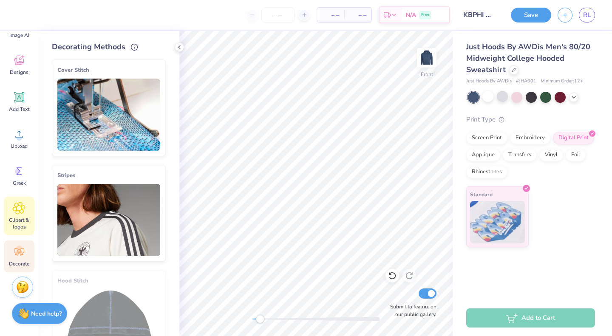
click at [22, 216] on div "Clipart & logos" at bounding box center [19, 216] width 31 height 39
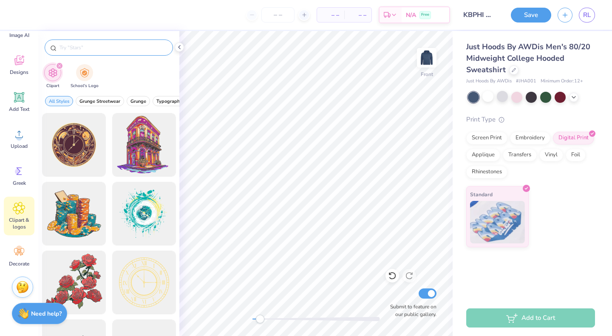
click at [88, 50] on input "text" at bounding box center [113, 47] width 109 height 8
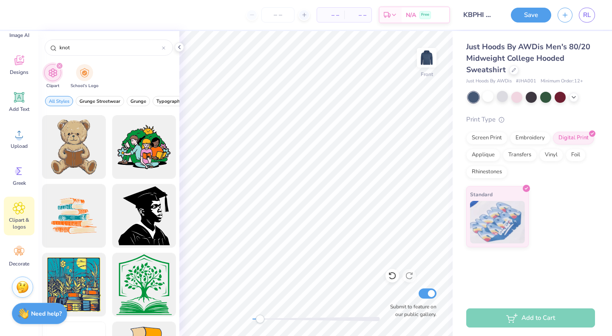
scroll to position [343, 0]
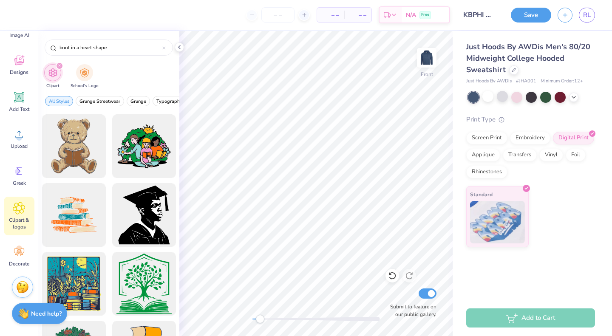
type input "knot in a heart shape"
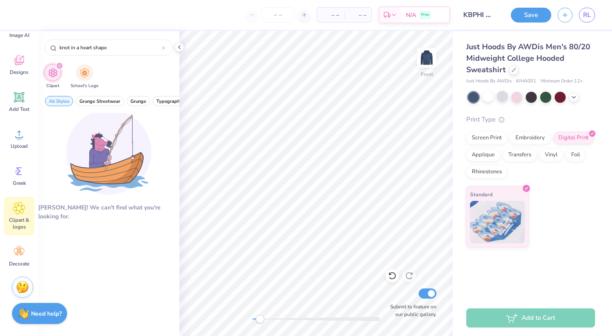
scroll to position [5, 0]
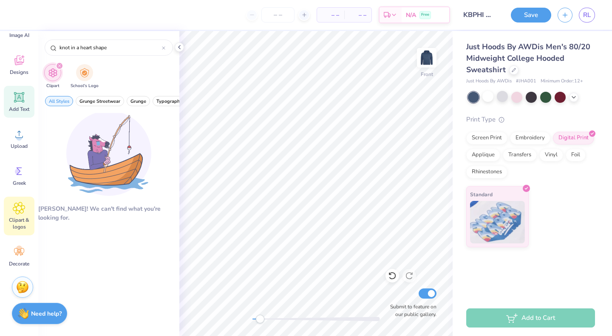
click at [18, 98] on icon at bounding box center [19, 97] width 10 height 10
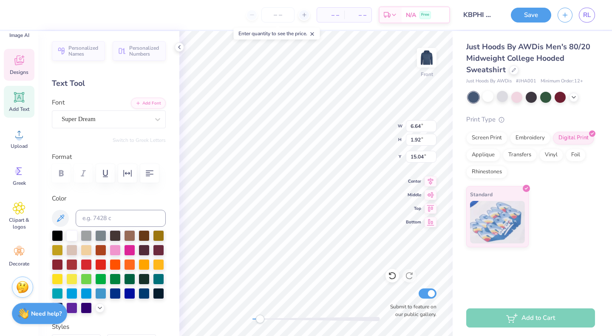
click at [17, 66] on icon at bounding box center [19, 60] width 13 height 13
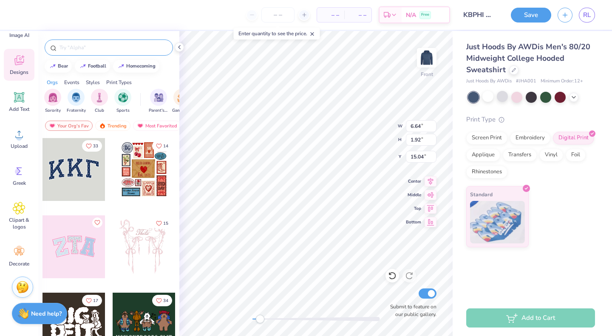
click at [93, 51] on input "text" at bounding box center [113, 47] width 109 height 8
type input "smooth sailing"
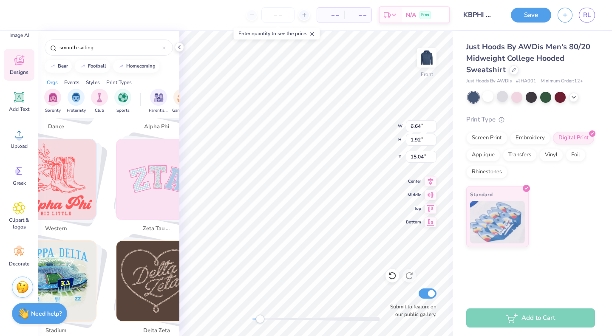
scroll to position [7, 1]
type textarea "X"
click at [16, 139] on icon at bounding box center [19, 134] width 13 height 13
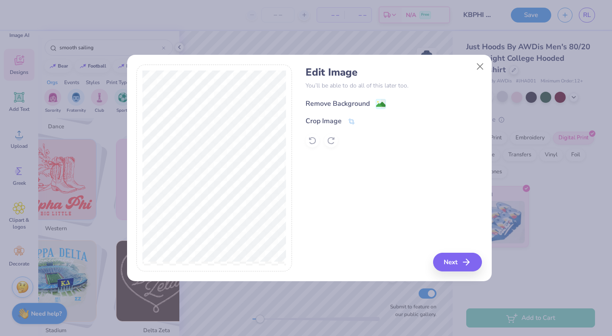
click at [383, 99] on icon at bounding box center [383, 103] width 5 height 9
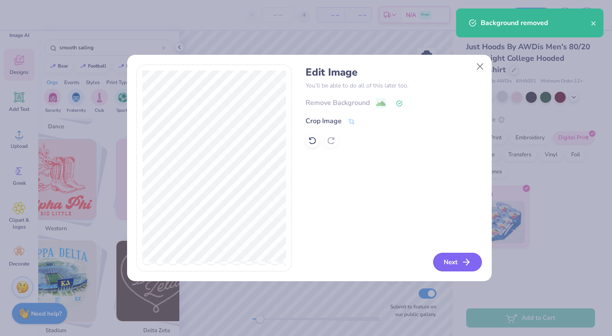
click at [456, 264] on button "Next" at bounding box center [457, 262] width 49 height 19
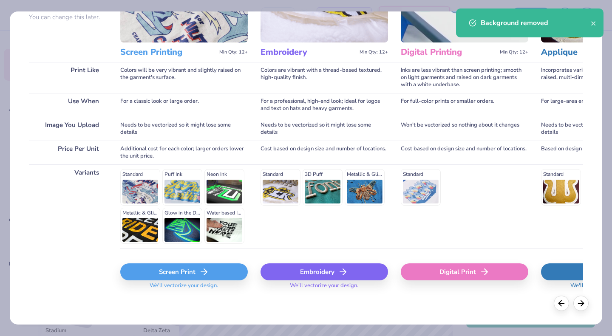
scroll to position [87, 0]
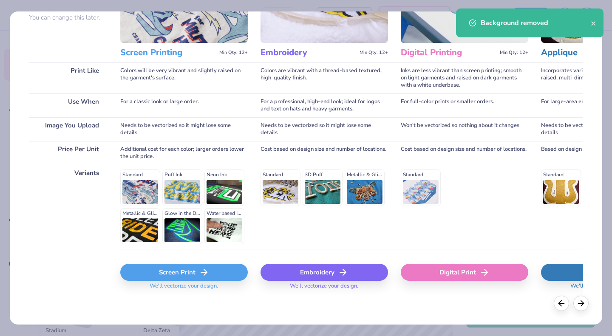
click at [426, 268] on div "Digital Print" at bounding box center [464, 272] width 127 height 17
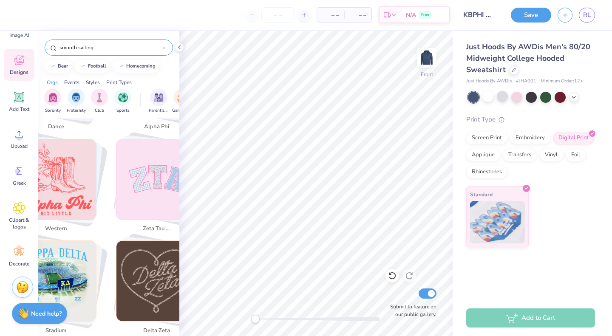
click at [139, 40] on div "smooth sailing" at bounding box center [109, 48] width 128 height 16
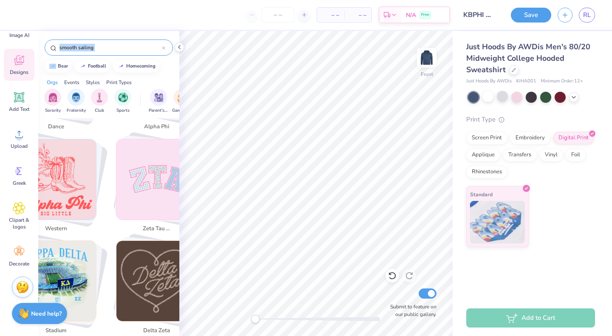
click at [139, 40] on div "smooth sailing" at bounding box center [109, 48] width 128 height 16
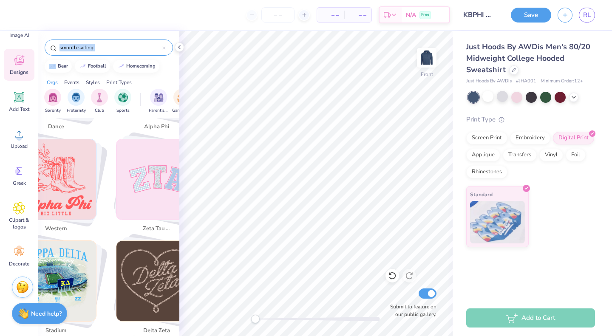
click at [139, 40] on div "smooth sailing" at bounding box center [109, 48] width 128 height 16
click at [140, 48] on input "smooth sailing" at bounding box center [110, 47] width 103 height 8
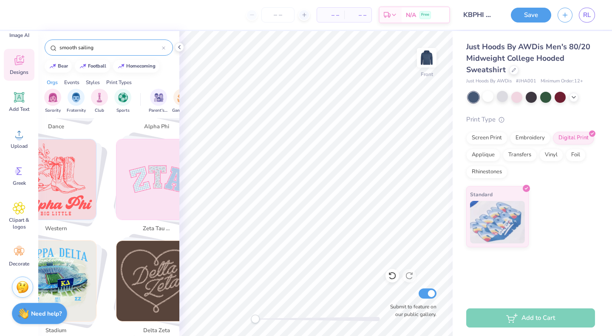
click at [140, 48] on input "smooth sailing" at bounding box center [110, 47] width 103 height 8
type input "sail boat"
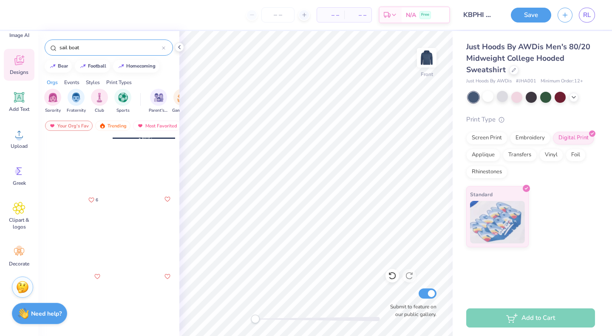
scroll to position [643, 0]
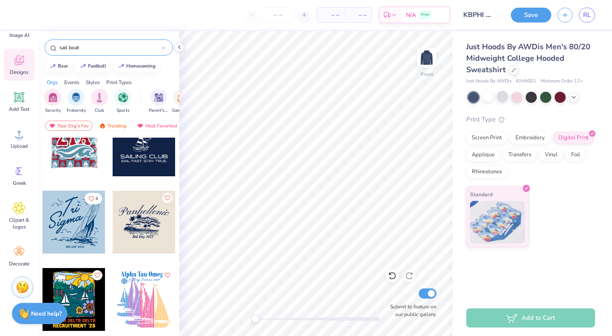
click at [66, 237] on div at bounding box center [73, 222] width 63 height 63
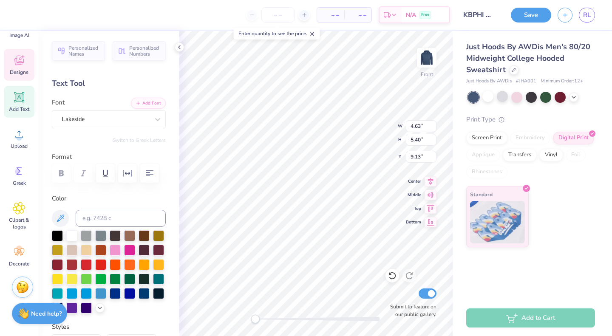
type input "4.63"
type input "5.40"
type input "9.13"
click at [72, 237] on div at bounding box center [71, 234] width 11 height 11
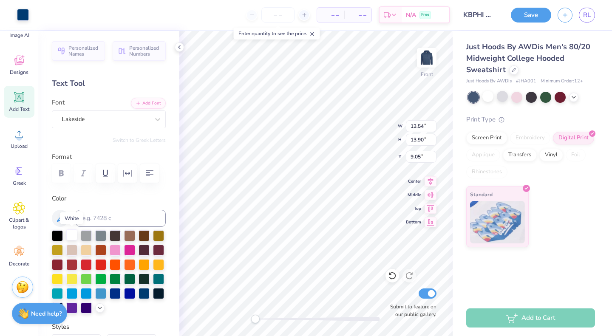
click at [71, 237] on div at bounding box center [71, 234] width 11 height 11
type textarea "Kappa Beta Phi"
type input "9.31"
type input "6.12"
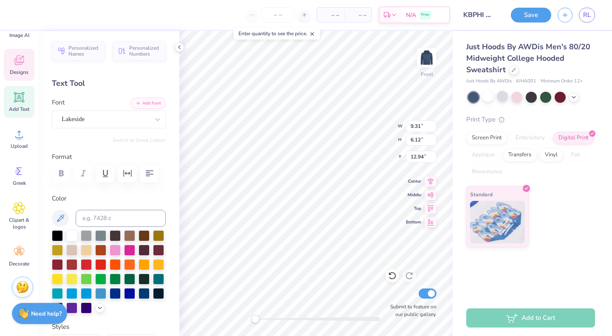
type input "12.94"
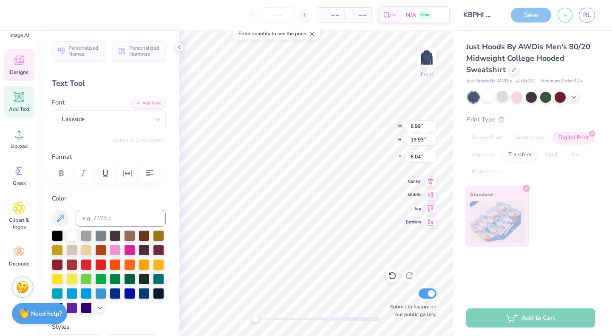
scroll to position [7, 1]
type textarea "Smooth Sailing"
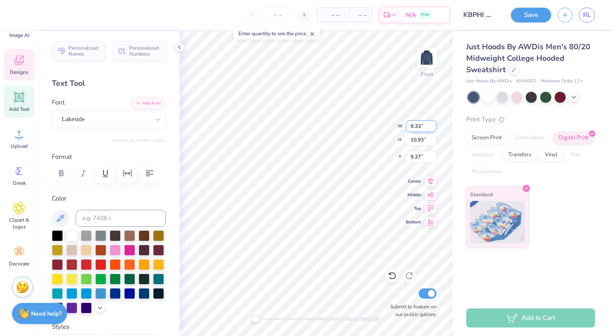
click at [433, 127] on input "9.33" at bounding box center [421, 126] width 31 height 12
click at [433, 127] on input "9.32" at bounding box center [421, 126] width 31 height 12
click at [433, 127] on input "9.31" at bounding box center [421, 126] width 31 height 12
click at [433, 127] on input "9.3" at bounding box center [421, 126] width 31 height 12
click at [433, 127] on input "9.29" at bounding box center [421, 126] width 31 height 12
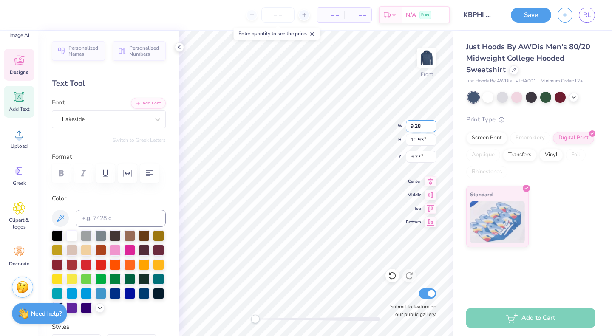
click at [433, 127] on input "9.28" at bounding box center [421, 126] width 31 height 12
click at [433, 127] on input "9.27" at bounding box center [421, 126] width 31 height 12
click at [433, 127] on input "9.26" at bounding box center [421, 126] width 31 height 12
click at [433, 127] on input "9.25" at bounding box center [421, 126] width 31 height 12
click at [433, 127] on input "9.24" at bounding box center [421, 126] width 31 height 12
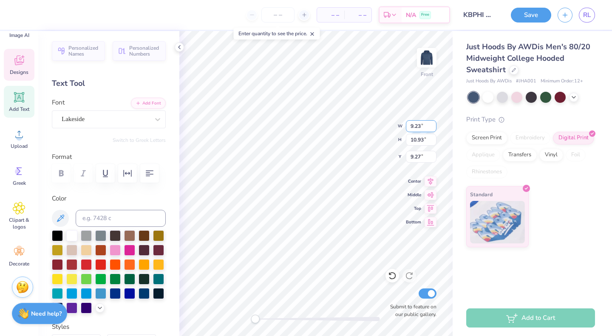
click at [433, 127] on input "9.23" at bounding box center [421, 126] width 31 height 12
click at [433, 127] on input "9.22" at bounding box center [421, 126] width 31 height 12
click at [433, 127] on input "9.21" at bounding box center [421, 126] width 31 height 12
click at [433, 127] on input "9.2" at bounding box center [421, 126] width 31 height 12
type input "9.19"
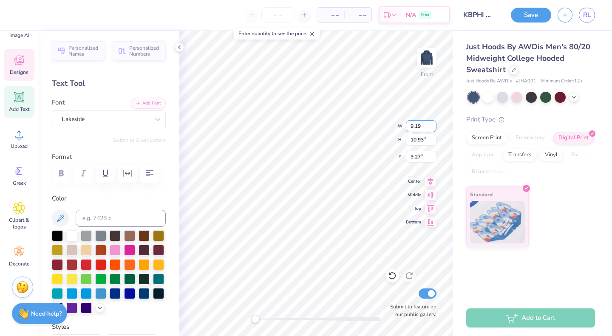
click at [433, 127] on input "9.19" at bounding box center [421, 126] width 31 height 12
click at [425, 142] on input "10.93" at bounding box center [421, 140] width 31 height 12
type input "10.76"
type input "9.36"
click at [433, 141] on input "10.75" at bounding box center [421, 140] width 31 height 12
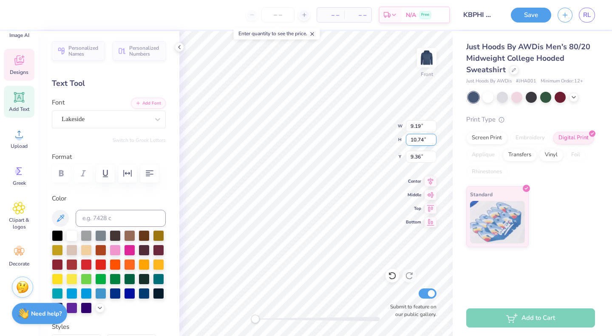
click at [433, 141] on input "10.74" at bounding box center [421, 140] width 31 height 12
click at [433, 141] on input "10.73" at bounding box center [421, 140] width 31 height 12
click at [433, 141] on input "10.72" at bounding box center [421, 140] width 31 height 12
click at [433, 141] on input "10.71" at bounding box center [421, 140] width 31 height 12
click at [433, 141] on input "10.7" at bounding box center [421, 140] width 31 height 12
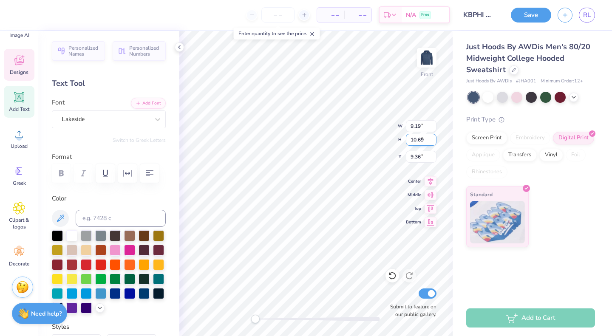
click at [433, 141] on input "10.69" at bounding box center [421, 140] width 31 height 12
click at [433, 141] on input "10.68" at bounding box center [421, 140] width 31 height 12
click at [433, 141] on input "10.67" at bounding box center [421, 140] width 31 height 12
click at [433, 141] on input "10.66" at bounding box center [421, 140] width 31 height 12
click at [433, 141] on input "10.65" at bounding box center [421, 140] width 31 height 12
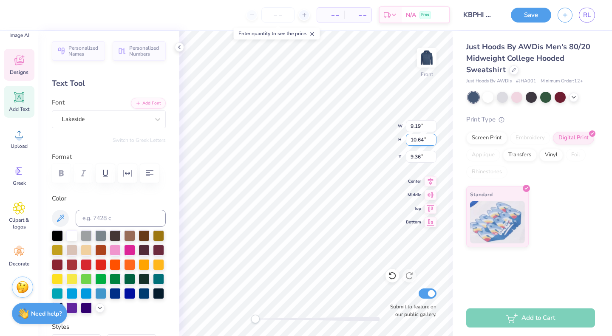
click at [433, 141] on input "10.64" at bounding box center [421, 140] width 31 height 12
click at [433, 141] on input "10.63" at bounding box center [421, 140] width 31 height 12
click at [433, 141] on input "10.62" at bounding box center [421, 140] width 31 height 12
click at [433, 141] on input "10.61" at bounding box center [421, 140] width 31 height 12
click at [433, 141] on input "10.6" at bounding box center [421, 140] width 31 height 12
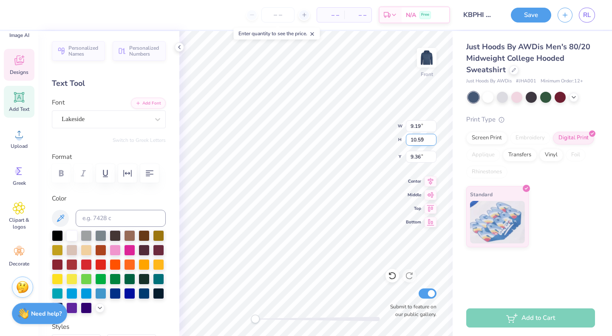
type input "10.59"
click at [433, 141] on input "10.59" at bounding box center [421, 140] width 31 height 12
click at [428, 155] on input "9.36" at bounding box center [421, 157] width 31 height 12
type input "9.05"
click at [432, 158] on input "9.43" at bounding box center [421, 157] width 31 height 12
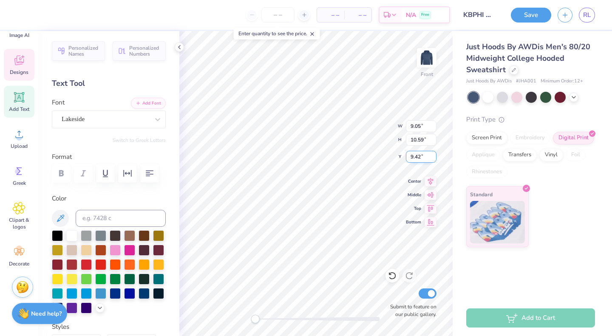
click at [432, 158] on input "9.42" at bounding box center [421, 157] width 31 height 12
click at [432, 158] on input "9.41" at bounding box center [421, 157] width 31 height 12
click at [432, 158] on input "9.4" at bounding box center [421, 157] width 31 height 12
click at [432, 158] on input "9.39" at bounding box center [421, 157] width 31 height 12
click at [432, 158] on input "9.38" at bounding box center [421, 157] width 31 height 12
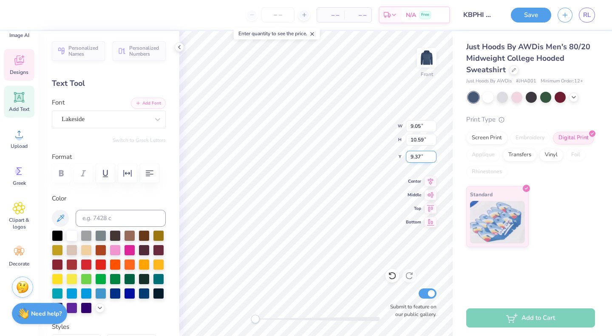
click at [432, 158] on input "9.37" at bounding box center [421, 157] width 31 height 12
click at [432, 158] on input "9.36" at bounding box center [421, 157] width 31 height 12
click at [432, 158] on input "9.35" at bounding box center [421, 157] width 31 height 12
click at [432, 158] on input "9.34" at bounding box center [421, 157] width 31 height 12
click at [432, 158] on input "9.33" at bounding box center [421, 157] width 31 height 12
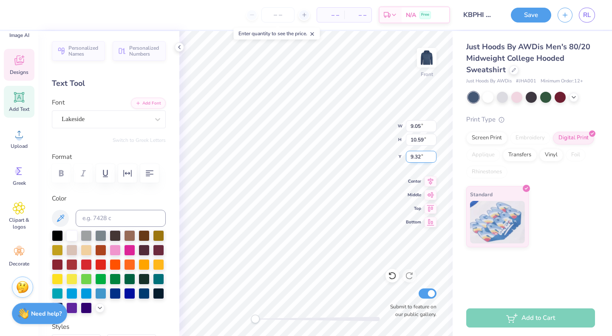
click at [432, 158] on input "9.32" at bounding box center [421, 157] width 31 height 12
click at [432, 158] on input "9.31" at bounding box center [421, 157] width 31 height 12
click at [432, 158] on input "9.3" at bounding box center [421, 157] width 31 height 12
type input "9.29"
click at [432, 158] on input "9.29" at bounding box center [421, 157] width 31 height 12
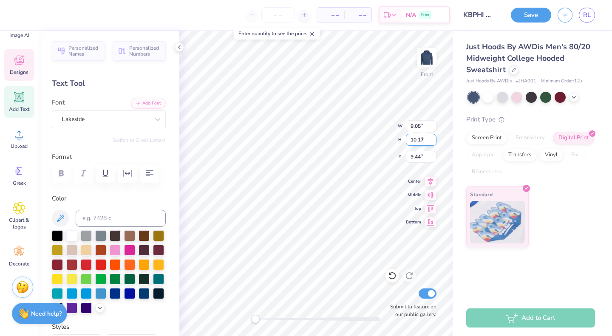
click at [433, 141] on input "10.17" at bounding box center [421, 140] width 31 height 12
type input "9.85"
click at [433, 141] on input "9.85" at bounding box center [421, 140] width 31 height 12
click at [425, 123] on input "9.05" at bounding box center [421, 126] width 31 height 12
type input "8.42"
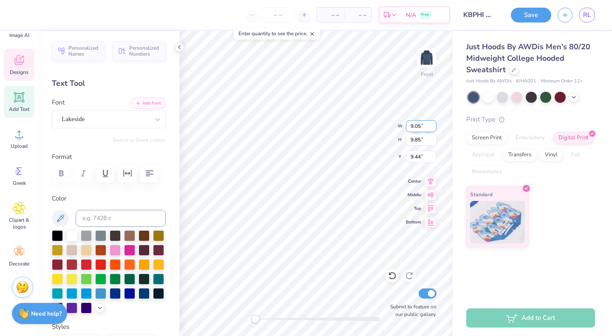
type input "9.81"
type input "7.78"
click at [432, 130] on input "7.78" at bounding box center [421, 126] width 31 height 12
type input "8.81"
click at [433, 141] on input "8.81" at bounding box center [421, 140] width 31 height 12
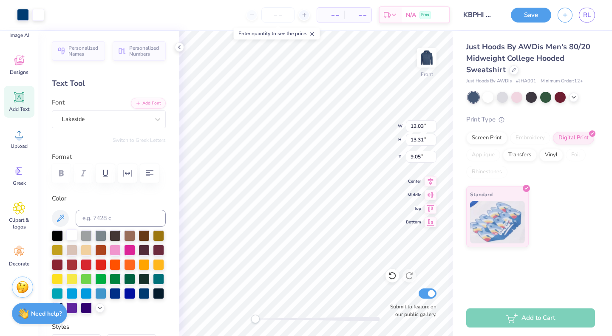
click at [73, 233] on div at bounding box center [71, 234] width 11 height 11
click at [72, 236] on div at bounding box center [71, 234] width 11 height 11
type input "13.03"
type input "13.31"
type input "9.05"
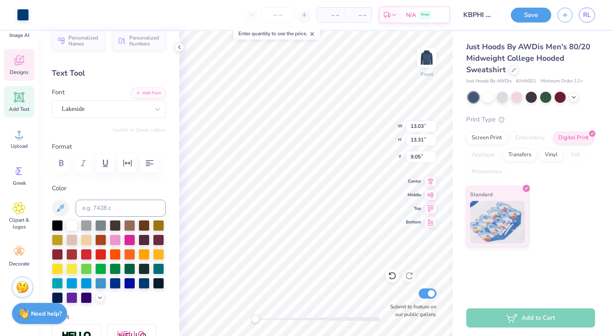
scroll to position [5, 0]
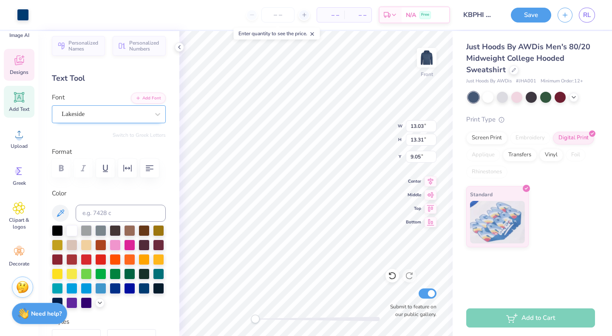
click at [105, 120] on div "Lakeside" at bounding box center [109, 114] width 114 height 18
type input "7.91"
type input "9.54"
type input "10.51"
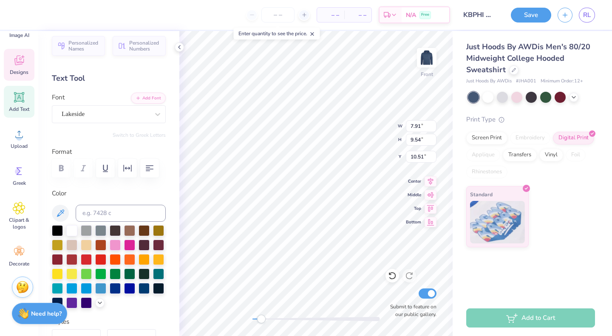
scroll to position [7, 1]
type textarea "S"
click at [71, 230] on div at bounding box center [71, 229] width 11 height 11
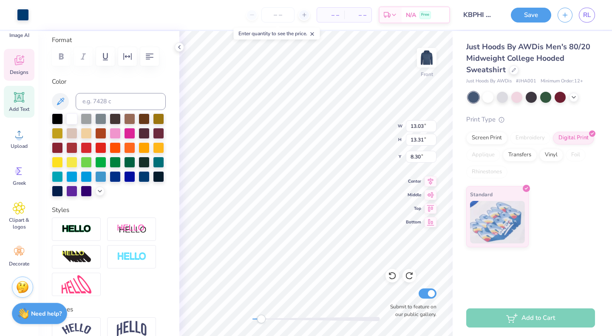
scroll to position [113, 0]
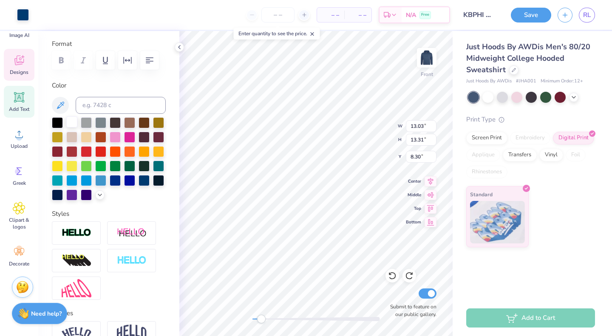
click at [69, 121] on div at bounding box center [71, 121] width 11 height 11
click at [89, 121] on div at bounding box center [86, 121] width 11 height 11
click at [72, 123] on div at bounding box center [71, 121] width 11 height 11
click at [500, 94] on div at bounding box center [502, 96] width 11 height 11
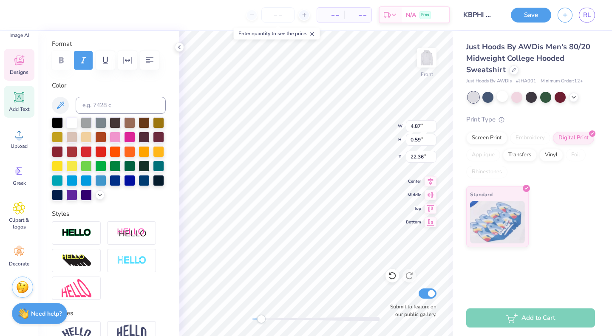
type textarea "B"
type textarea "Smooth Sailing Since"
click at [572, 96] on icon at bounding box center [573, 96] width 7 height 7
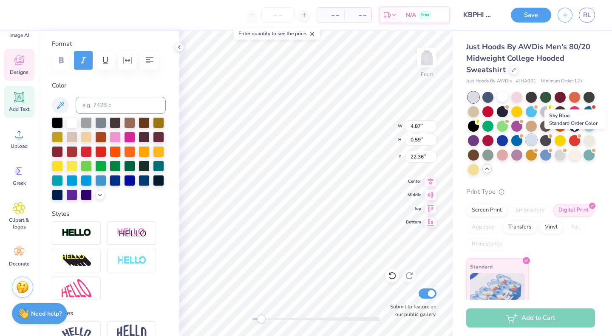
click at [537, 141] on div at bounding box center [530, 139] width 11 height 11
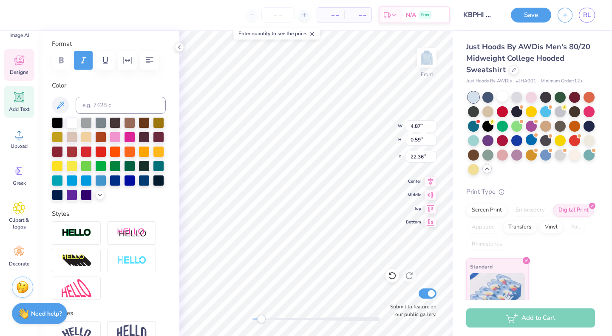
type input "7.19"
type input "0.75"
type input "22.28"
click at [540, 160] on div at bounding box center [545, 154] width 11 height 11
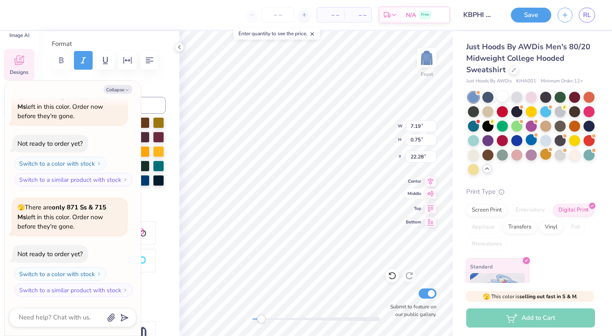
scroll to position [7, 4]
click at [124, 89] on button "Collapse" at bounding box center [118, 89] width 28 height 9
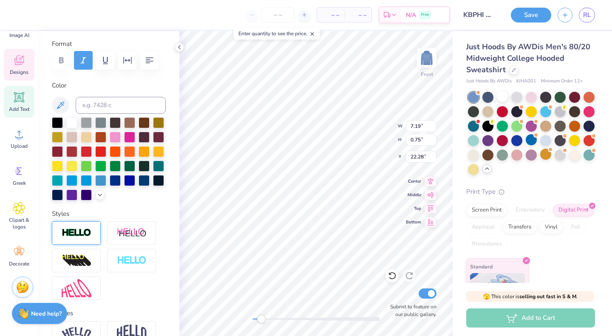
type textarea "x"
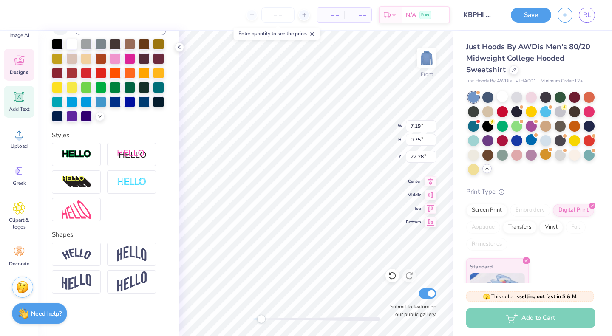
scroll to position [0, 0]
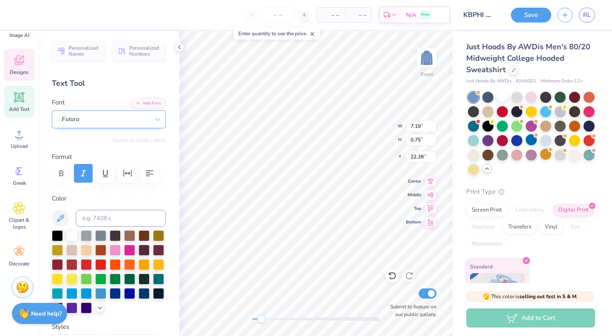
click at [107, 124] on div at bounding box center [106, 118] width 88 height 11
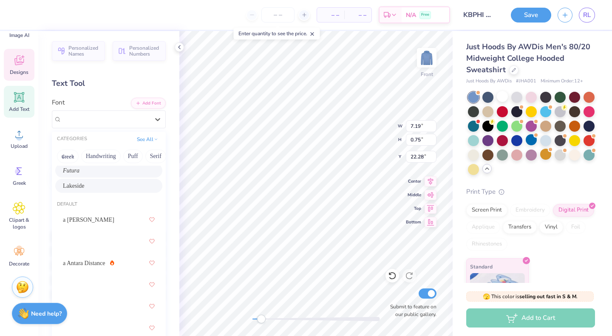
scroll to position [16, 0]
click at [98, 179] on div "Lakeside" at bounding box center [108, 185] width 107 height 14
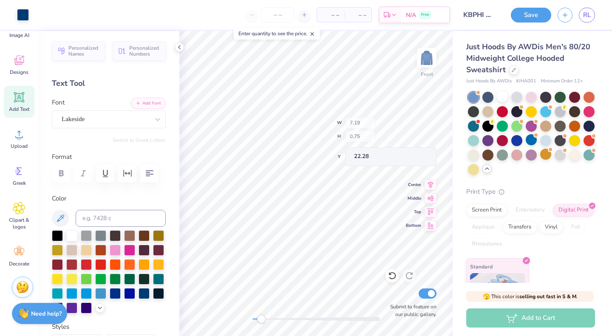
scroll to position [206, 0]
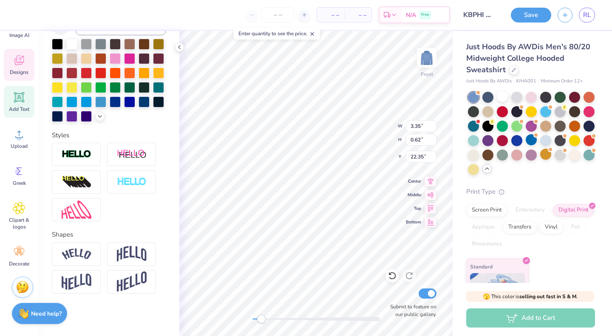
type input "7.83"
type input "1.45"
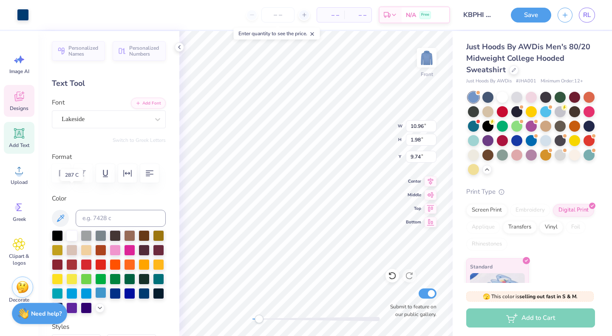
scroll to position [115, 0]
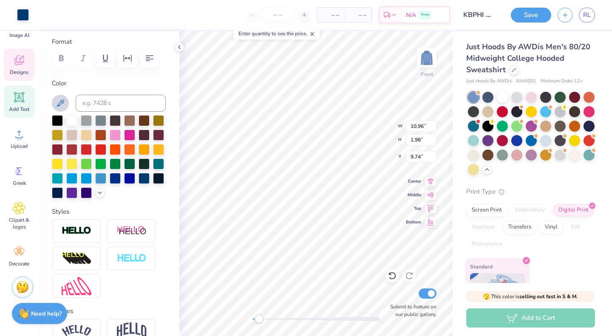
click at [60, 108] on button at bounding box center [60, 103] width 17 height 17
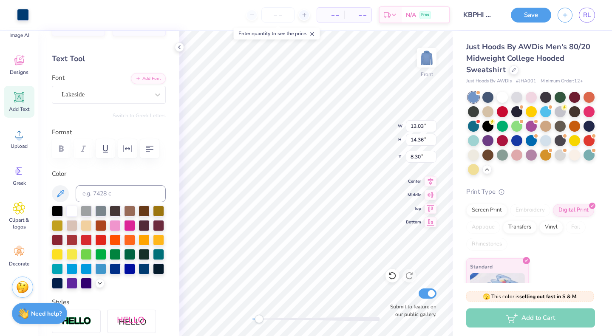
scroll to position [24, 0]
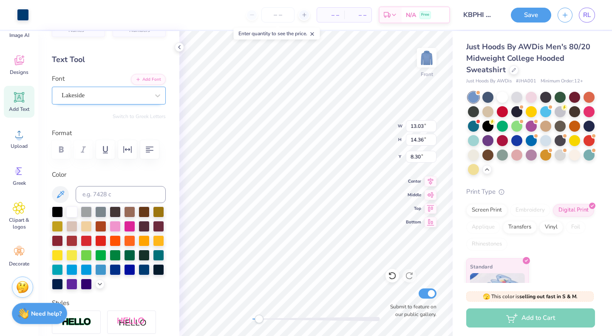
click at [100, 98] on div "Lakeside" at bounding box center [105, 95] width 89 height 13
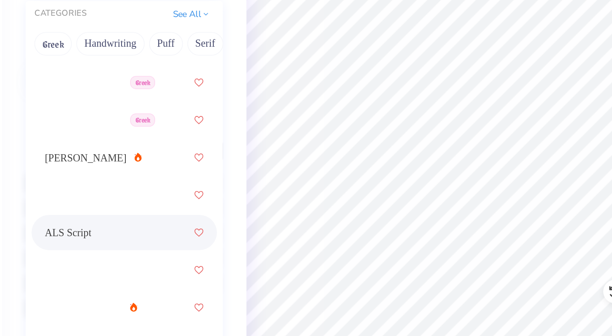
scroll to position [295, 0]
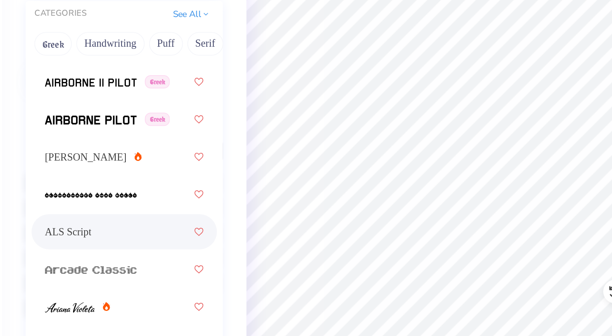
click at [82, 243] on span "ALS Script" at bounding box center [76, 241] width 27 height 9
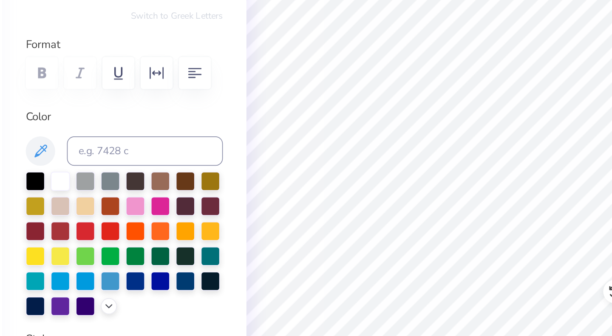
type input "13.31"
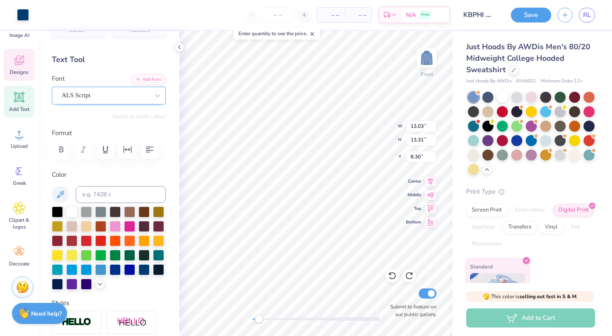
click at [96, 100] on div at bounding box center [106, 95] width 88 height 11
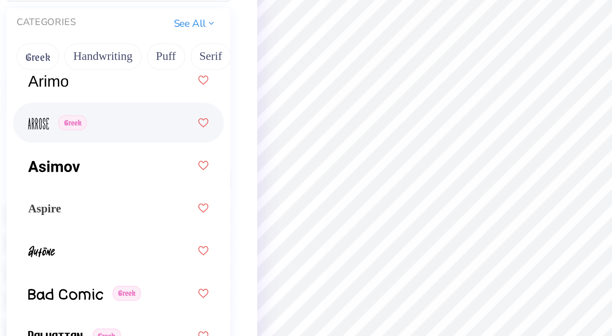
scroll to position [457, 0]
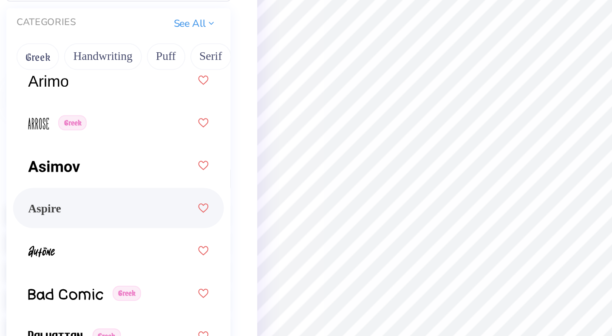
click at [85, 210] on div "Aspire" at bounding box center [109, 209] width 92 height 15
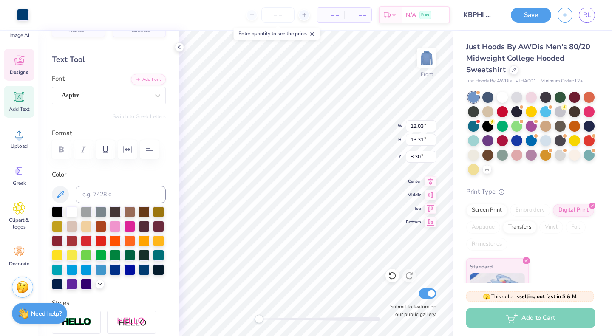
type input "14.84"
type input "15.16"
type input "6.45"
type input "12.81"
type input "1.67"
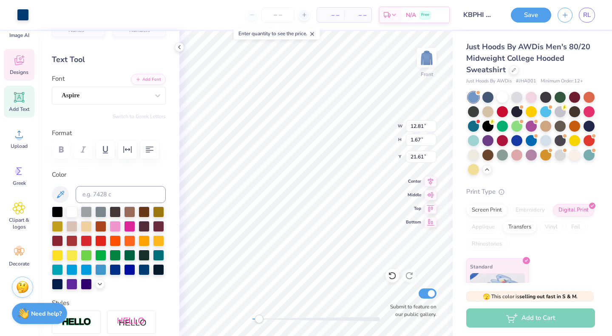
type input "21.61"
type input "12.81"
type input "1.67"
type input "21.61"
type input "13.64"
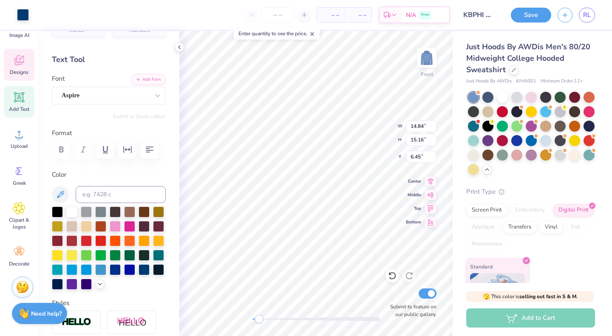
type input "13.94"
type input "12.81"
type input "1.67"
type input "21.61"
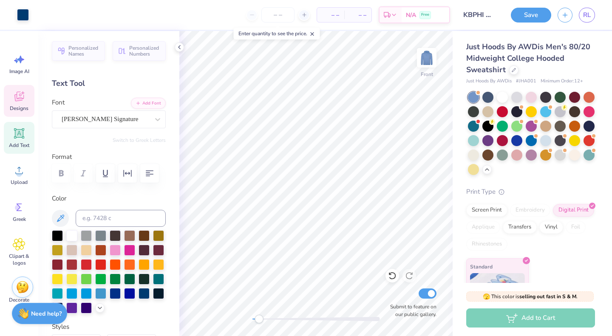
click at [25, 96] on div "Designs" at bounding box center [19, 101] width 31 height 32
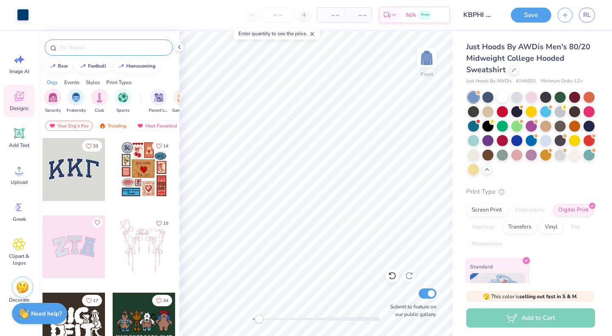
click at [82, 42] on div at bounding box center [109, 48] width 128 height 16
click at [82, 48] on input "text" at bounding box center [113, 47] width 109 height 8
type input "sail boats"
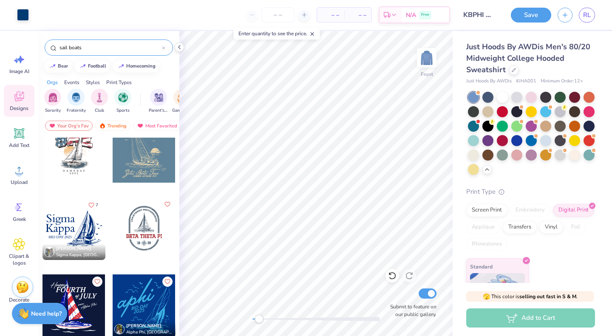
scroll to position [20, 0]
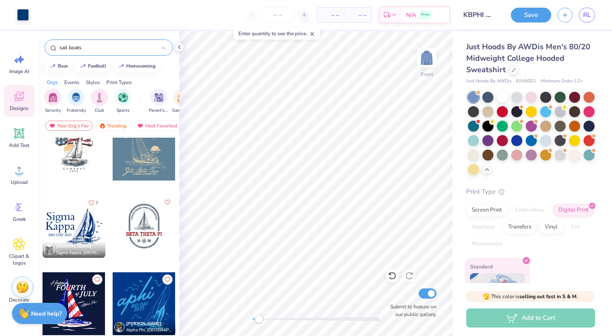
click at [79, 231] on div at bounding box center [73, 226] width 63 height 63
type input "13.64"
type input "13.94"
type input "6.38"
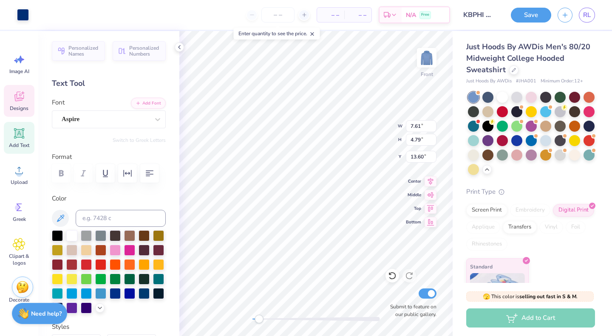
type input "11.35"
type input "7.15"
click at [453, 257] on div "Art colors – – Per Item – – Total Est. Delivery N/A Free Design Title KBPHI For…" at bounding box center [306, 168] width 612 height 336
type input "8.48"
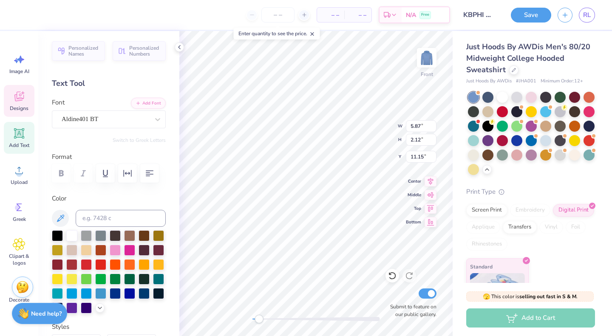
type textarea "Kappa"
type input "5.68"
type input "9.20"
type textarea "Kappa"
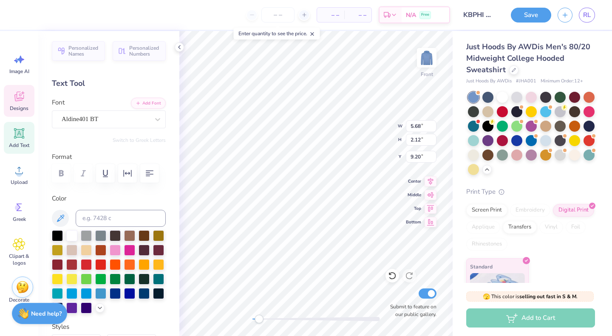
type input "5.87"
type input "11.15"
type textarea "Beta Phi"
type input "5.74"
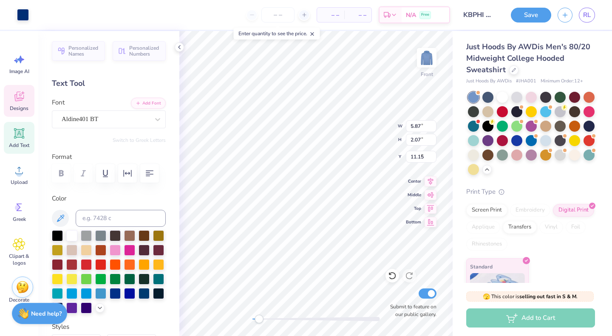
type input "2.07"
type input "9.22"
type input "5.87"
type input "2.12"
type input "11.15"
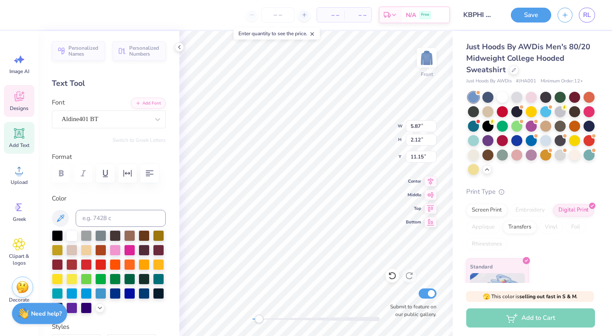
type textarea "Beta Phi"
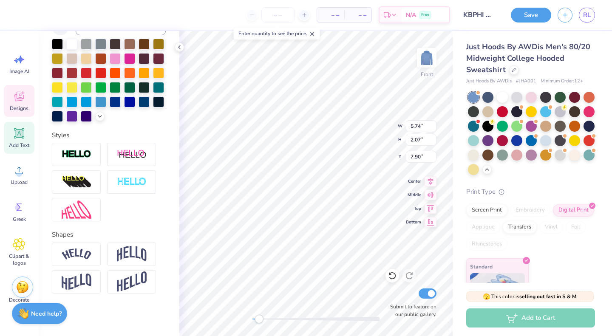
scroll to position [0, 0]
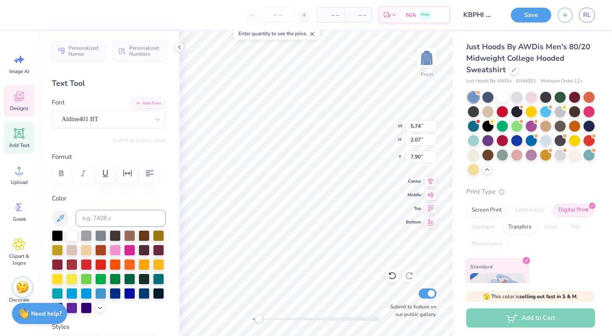
click at [84, 83] on div "Text Tool" at bounding box center [109, 83] width 114 height 11
type input "4.59"
type input "0.52"
type input "13.49"
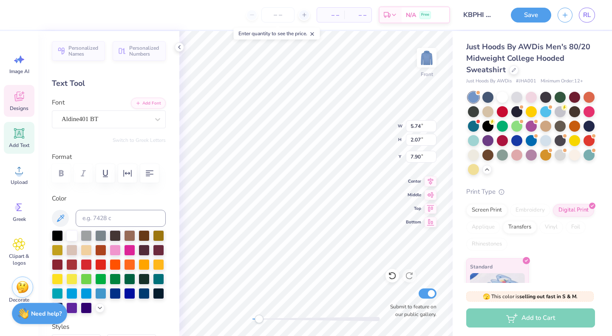
type textarea "Smooth"
type input "4.17"
type input "4.37"
type input "10.03"
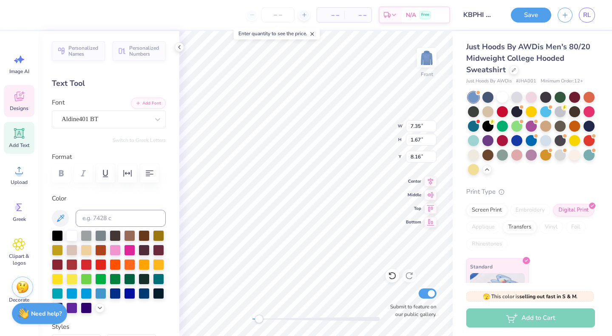
scroll to position [7, 2]
type textarea "Sailing"
click at [28, 102] on div "Designs" at bounding box center [19, 101] width 31 height 32
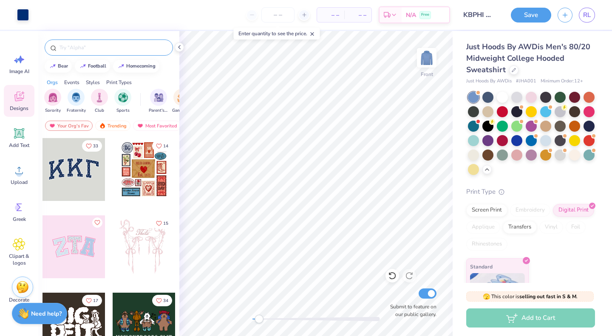
click at [88, 54] on div at bounding box center [109, 48] width 128 height 16
click at [88, 52] on div at bounding box center [109, 48] width 128 height 16
click at [88, 48] on input "text" at bounding box center [113, 47] width 109 height 8
type input "sail boats"
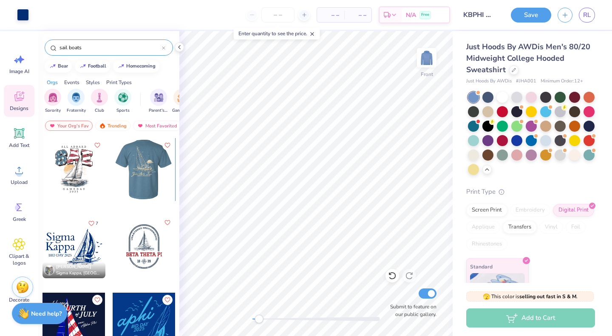
click at [133, 171] on div at bounding box center [143, 169] width 63 height 63
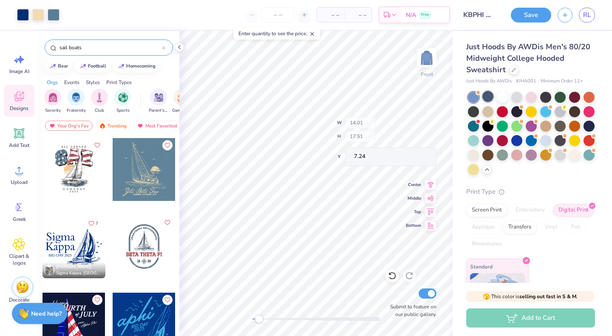
click at [487, 96] on div at bounding box center [487, 96] width 11 height 11
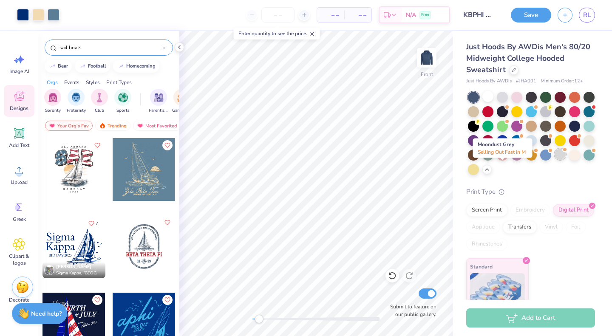
click at [554, 160] on div at bounding box center [559, 154] width 11 height 11
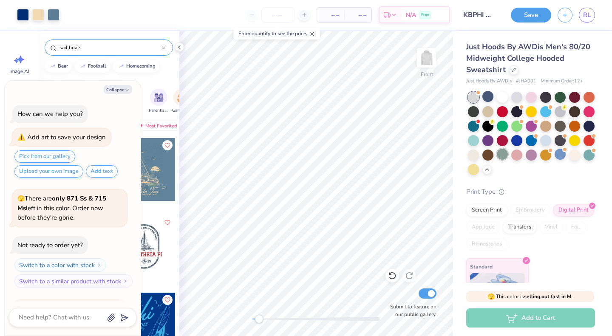
click at [508, 154] on div at bounding box center [502, 154] width 11 height 11
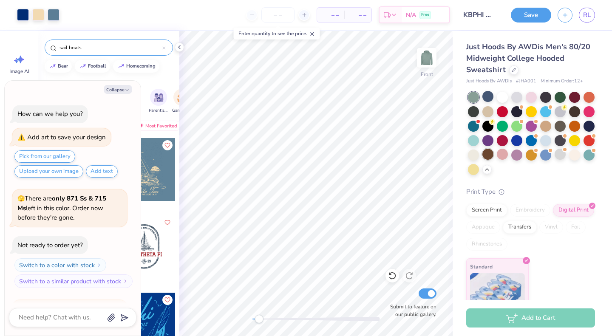
scroll to position [257, 0]
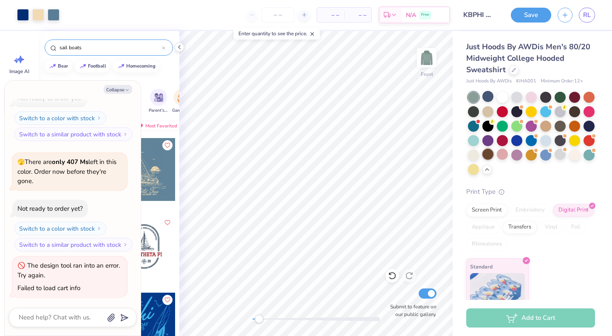
click at [493, 154] on div at bounding box center [487, 154] width 11 height 11
click at [118, 93] on button "Collapse" at bounding box center [118, 89] width 28 height 9
type textarea "x"
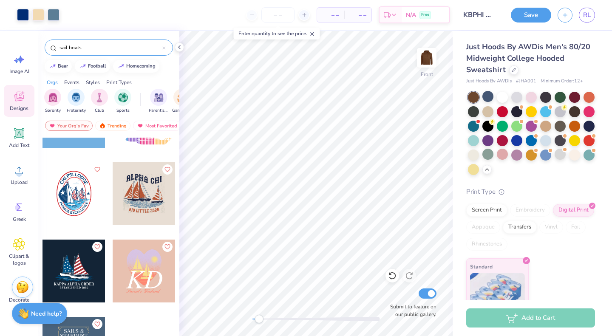
scroll to position [466, 0]
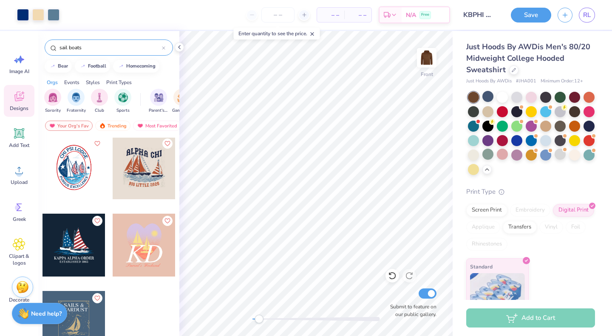
click at [314, 34] on line at bounding box center [312, 34] width 3 height 3
click at [489, 95] on div at bounding box center [487, 96] width 11 height 11
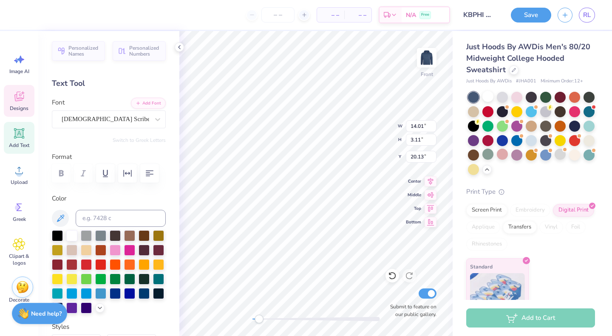
scroll to position [7, 3]
type textarea "Kappa Beta Phi"
type input "14.01"
type input "3.11"
type input "20.13"
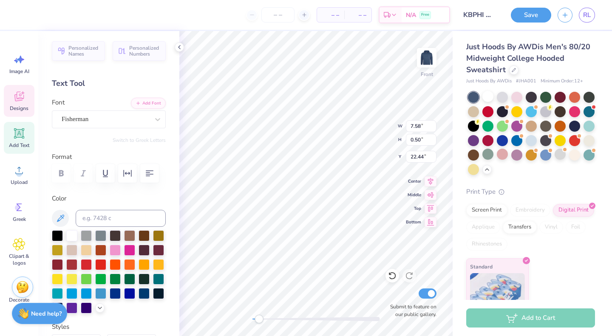
scroll to position [7, 1]
type textarea "Fall Formal 2025"
type input "13.80"
type input "2.60"
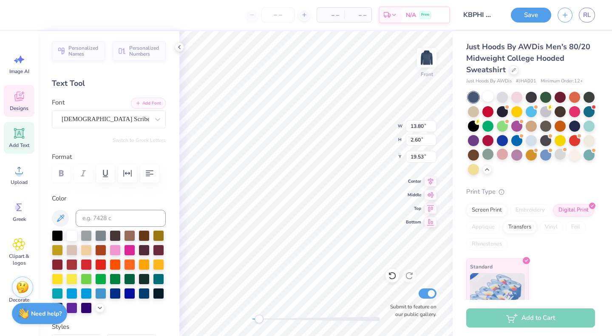
type input "19.53"
click at [398, 314] on div "Front Submit to feature on our public gallery." at bounding box center [315, 183] width 273 height 305
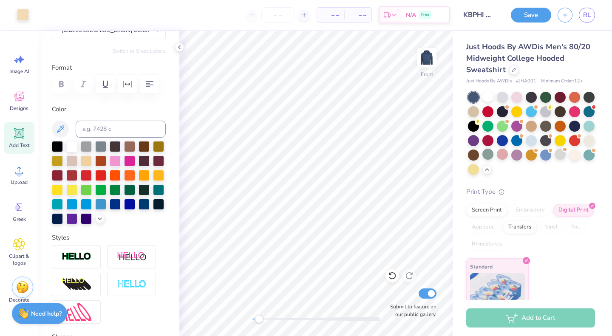
scroll to position [91, 0]
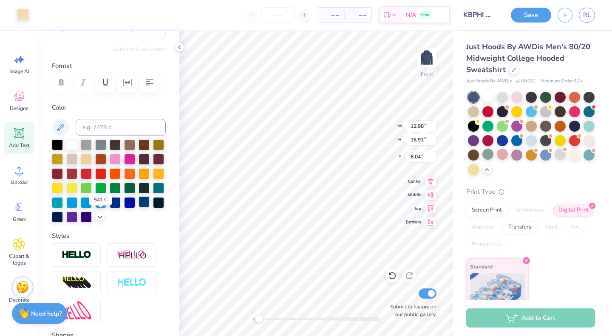
click at [138, 207] on div at bounding box center [143, 201] width 11 height 11
type input "12.53"
type input "16.90"
click at [138, 207] on div at bounding box center [143, 201] width 11 height 11
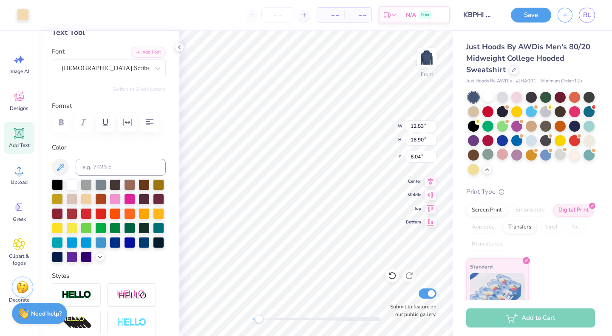
scroll to position [53, 0]
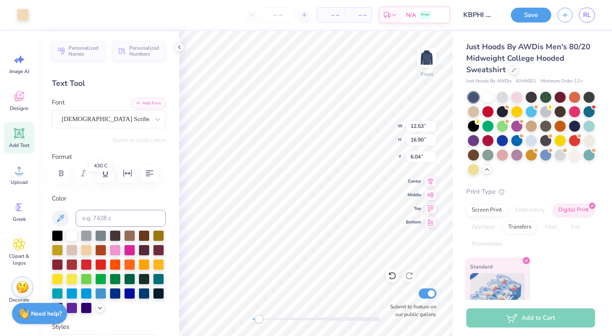
click at [102, 230] on div at bounding box center [100, 235] width 11 height 11
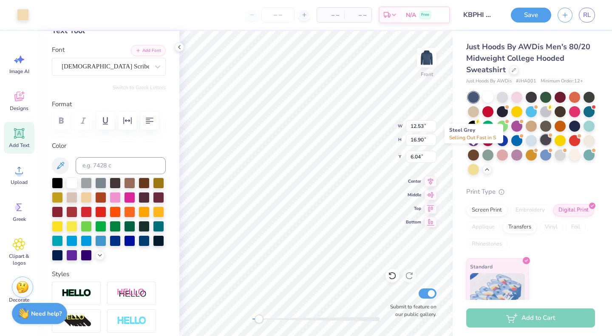
click at [540, 145] on div at bounding box center [545, 139] width 11 height 11
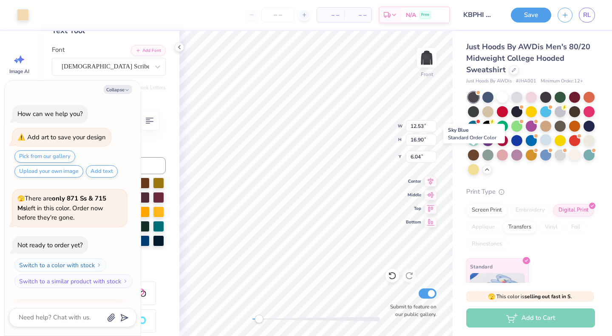
scroll to position [368, 0]
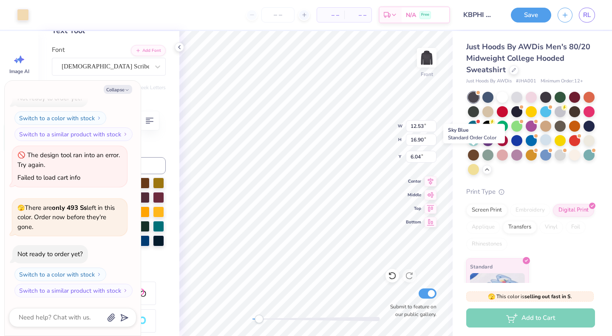
click at [540, 145] on div at bounding box center [545, 139] width 11 height 11
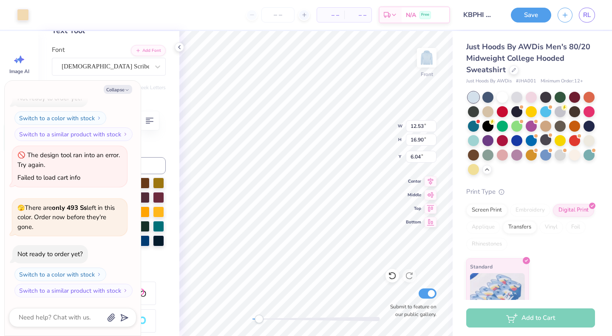
type textarea "x"
type input "12.82"
type input "2.42"
type input "20.53"
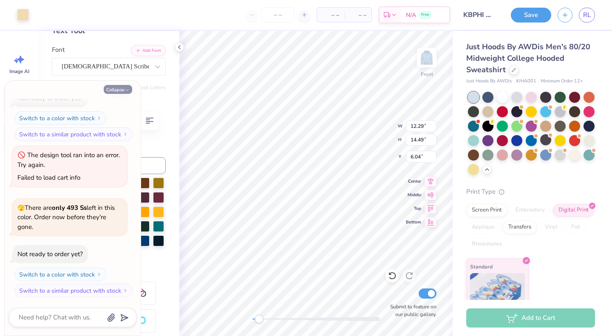
click at [117, 90] on button "Collapse" at bounding box center [118, 89] width 28 height 9
type textarea "x"
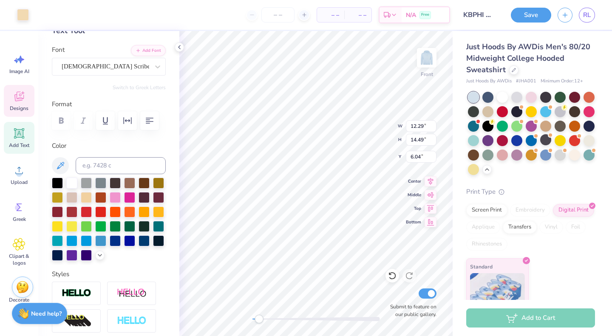
click at [89, 175] on div "Color" at bounding box center [109, 201] width 114 height 120
click at [86, 183] on div at bounding box center [86, 182] width 11 height 11
click at [61, 164] on icon at bounding box center [60, 166] width 10 height 10
type input "12.82"
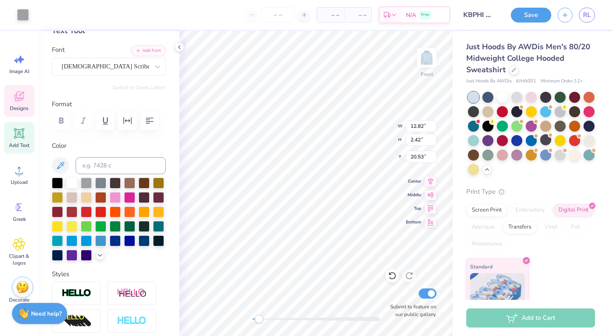
type input "2.42"
type input "20.53"
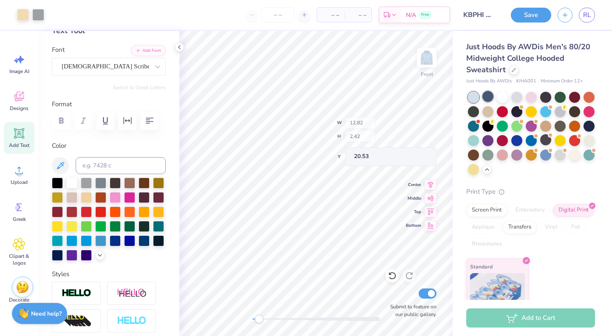
click at [484, 98] on div at bounding box center [487, 96] width 11 height 11
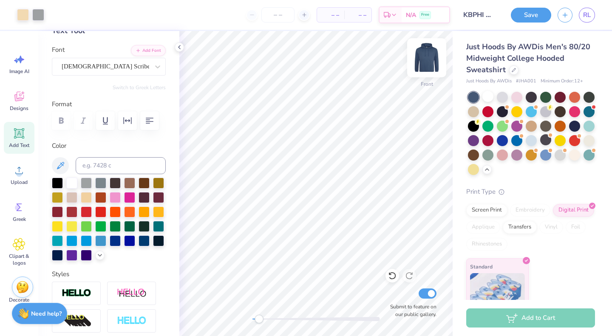
click at [429, 56] on img at bounding box center [427, 58] width 34 height 34
click at [421, 52] on img at bounding box center [427, 58] width 34 height 34
click at [430, 56] on img at bounding box center [427, 58] width 34 height 34
click at [421, 63] on img at bounding box center [427, 58] width 34 height 34
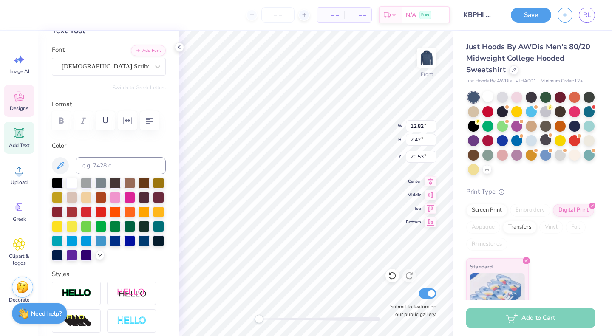
type input "12.29"
type input "14.49"
type input "6.04"
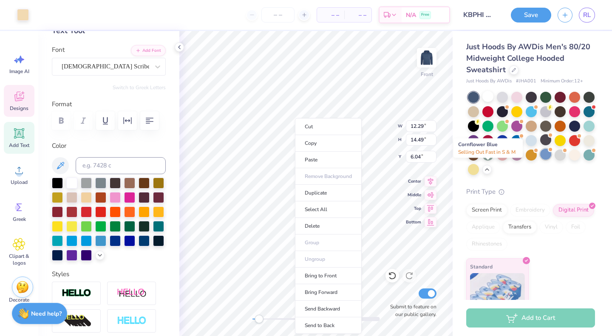
click at [540, 160] on div at bounding box center [545, 154] width 11 height 11
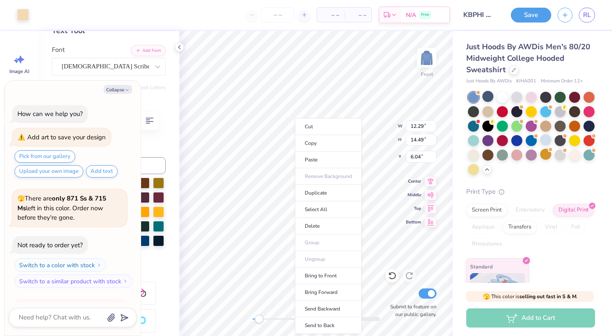
scroll to position [478, 0]
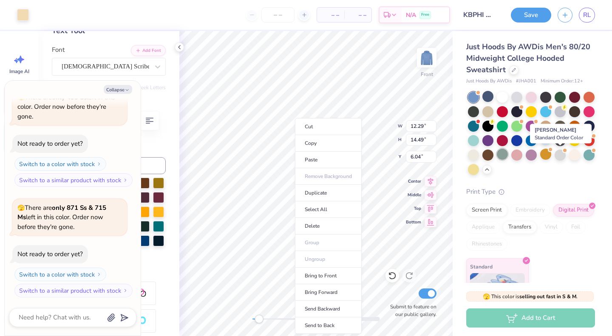
click at [508, 152] on div at bounding box center [502, 154] width 11 height 11
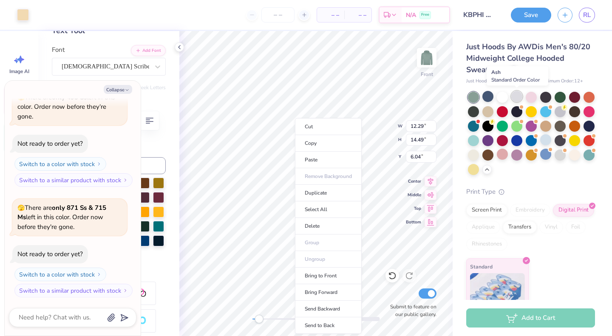
click at [517, 99] on div at bounding box center [516, 96] width 11 height 11
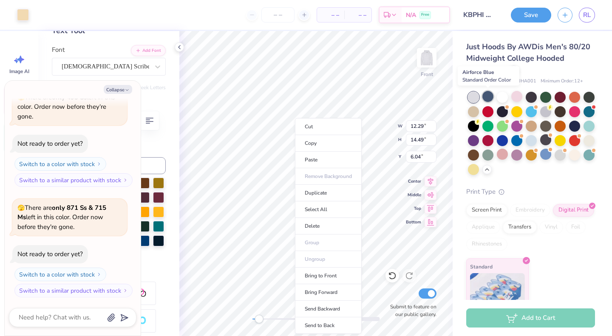
click at [484, 99] on div at bounding box center [487, 96] width 11 height 11
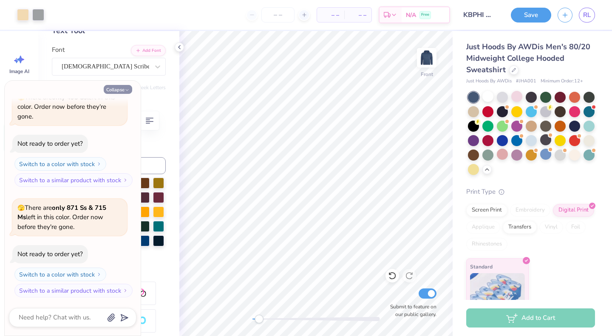
click at [119, 88] on button "Collapse" at bounding box center [118, 89] width 28 height 9
type textarea "x"
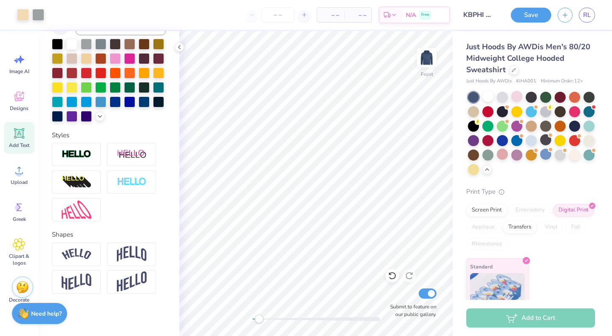
scroll to position [206, 0]
type input "5.74"
type input "0.50"
type input "22.44"
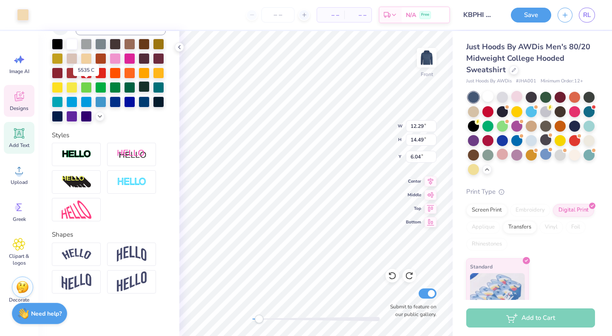
click at [138, 83] on div at bounding box center [143, 86] width 11 height 11
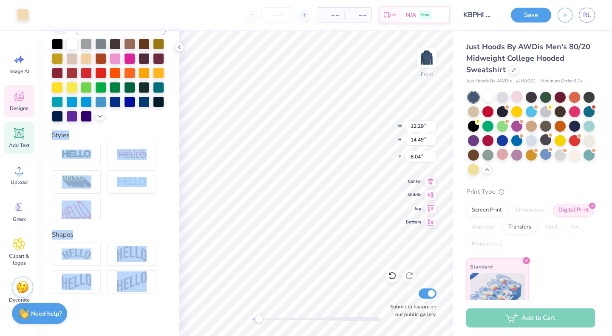
click at [265, 159] on div "Art colors – – Per Item – – Total Est. Delivery N/A Free Design Title KBPHI For…" at bounding box center [306, 168] width 612 height 336
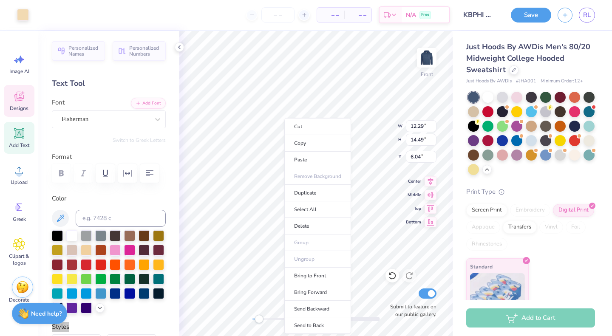
scroll to position [206, 0]
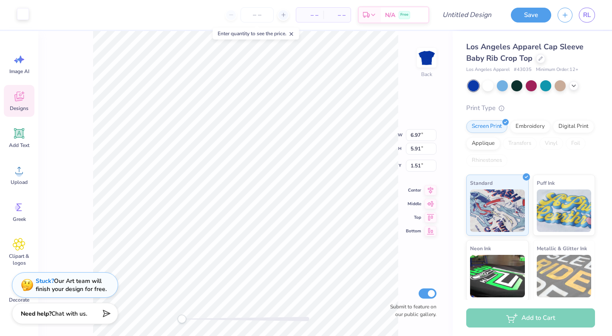
click at [24, 12] on div at bounding box center [23, 14] width 12 height 12
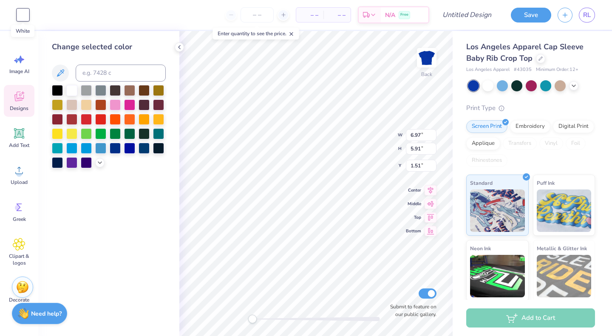
click at [24, 12] on div at bounding box center [23, 15] width 12 height 12
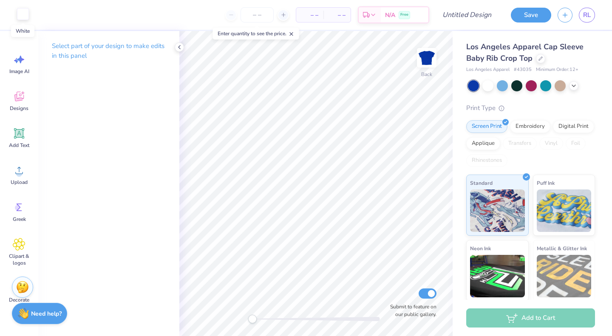
click at [24, 17] on div at bounding box center [23, 14] width 12 height 12
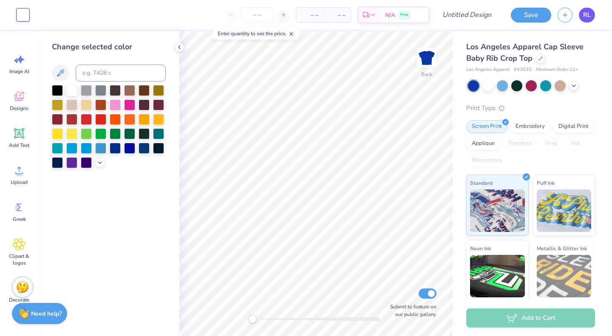
click at [585, 14] on span "RL" at bounding box center [587, 15] width 8 height 10
